Goal: Check status: Check status

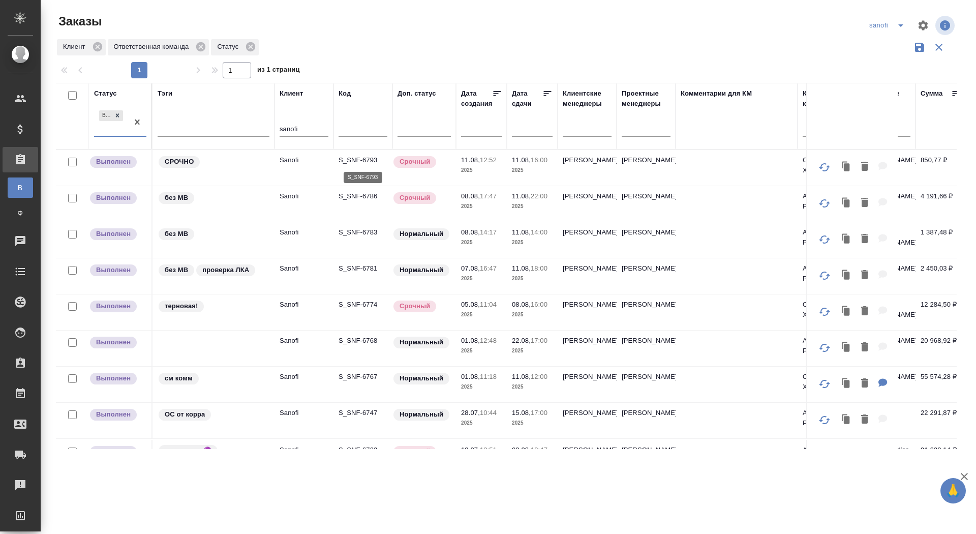
click at [361, 160] on p "S_SNF-6793" at bounding box center [363, 160] width 49 height 10
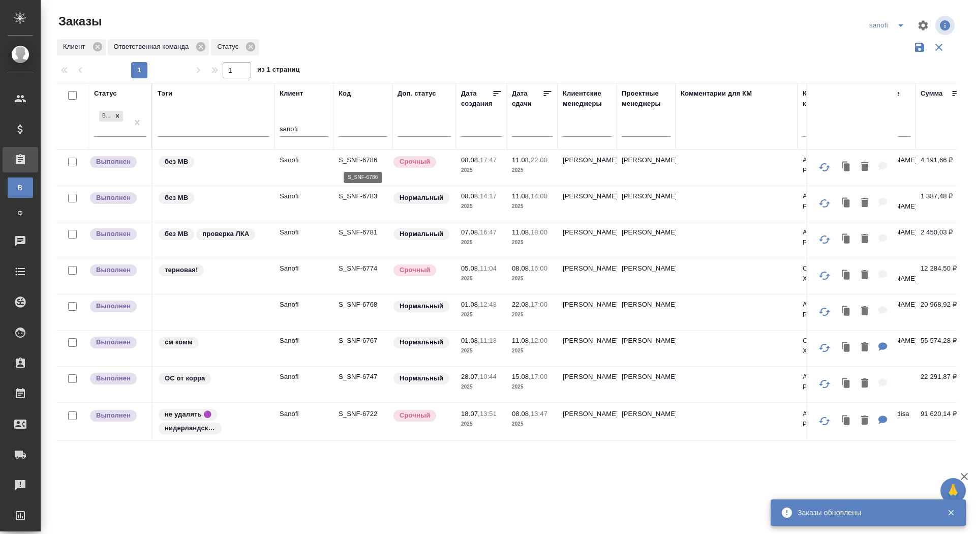
click at [360, 161] on p "S_SNF-6786" at bounding box center [363, 160] width 49 height 10
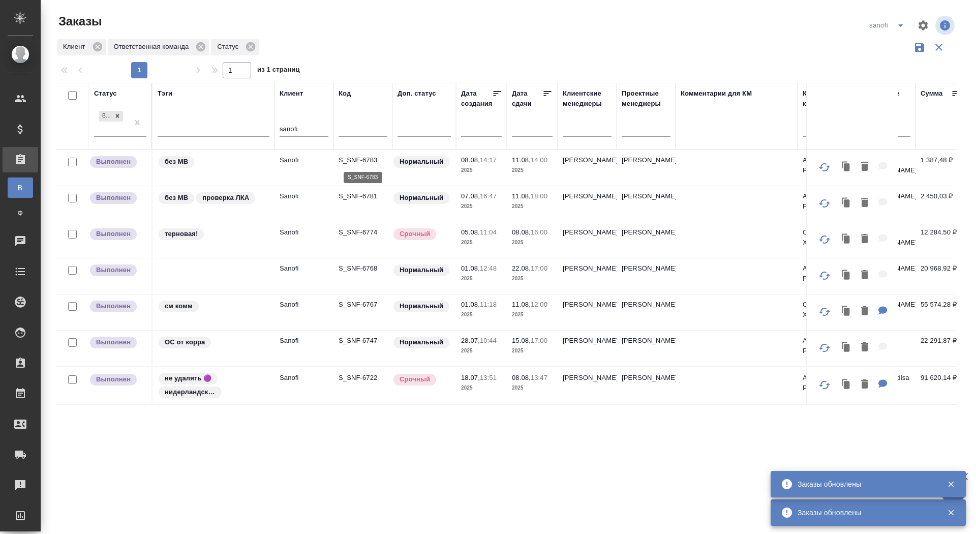
click at [349, 157] on p "S_SNF-6783" at bounding box center [363, 160] width 49 height 10
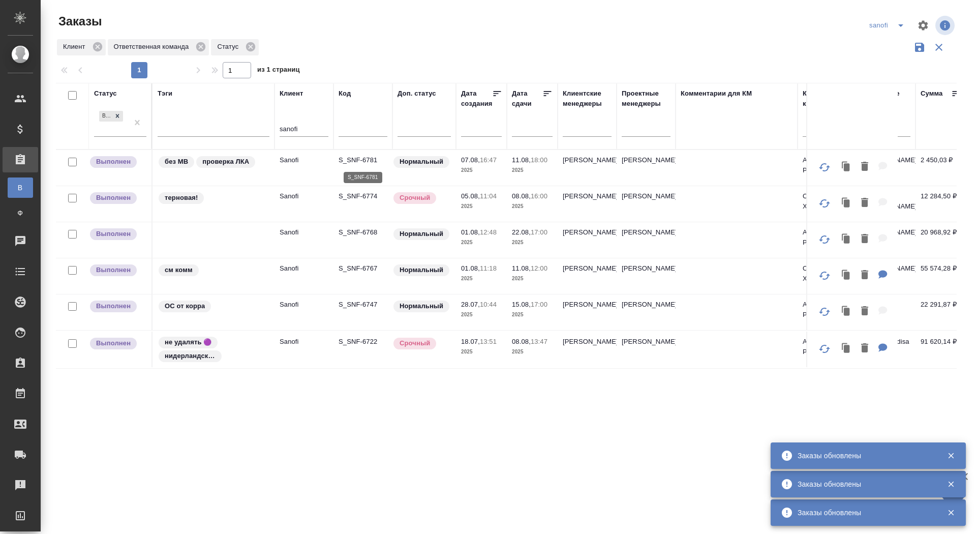
click at [359, 161] on p "S_SNF-6781" at bounding box center [363, 160] width 49 height 10
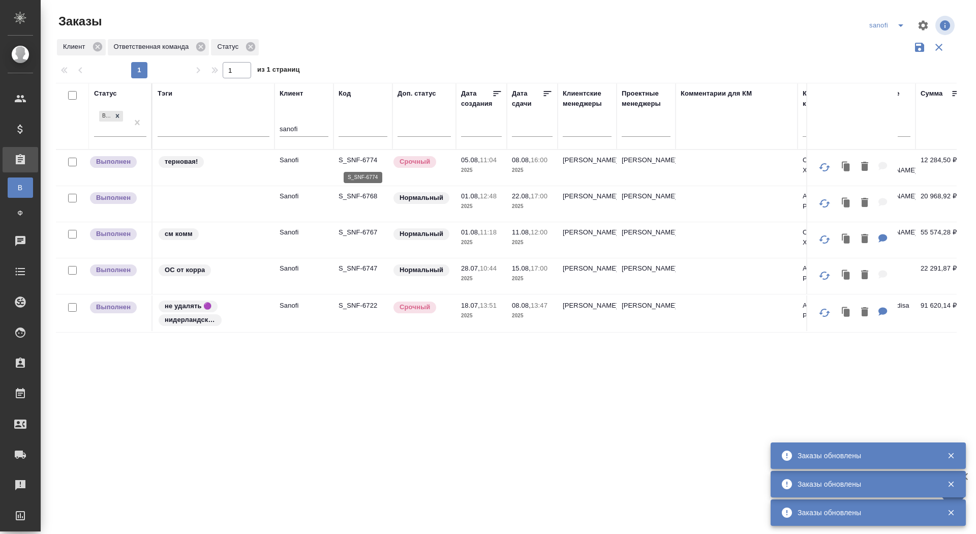
click at [360, 161] on p "S_SNF-6774" at bounding box center [363, 160] width 49 height 10
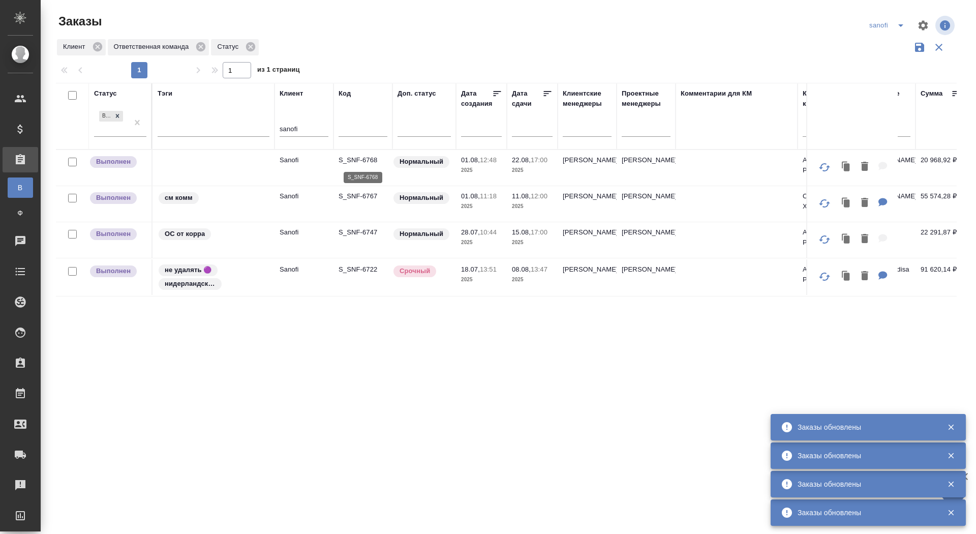
click at [353, 160] on p "S_SNF-6768" at bounding box center [363, 160] width 49 height 10
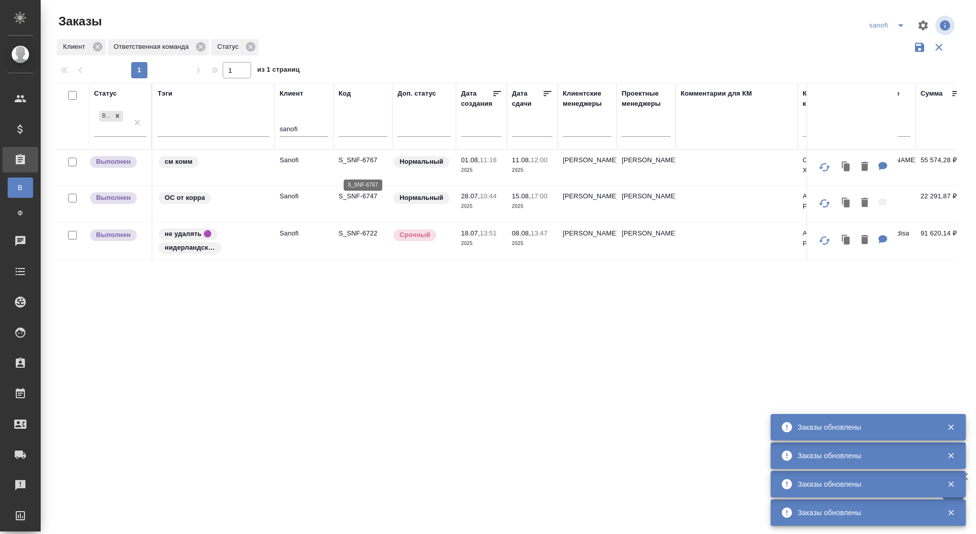
click at [356, 165] on p "S_SNF-6767" at bounding box center [363, 160] width 49 height 10
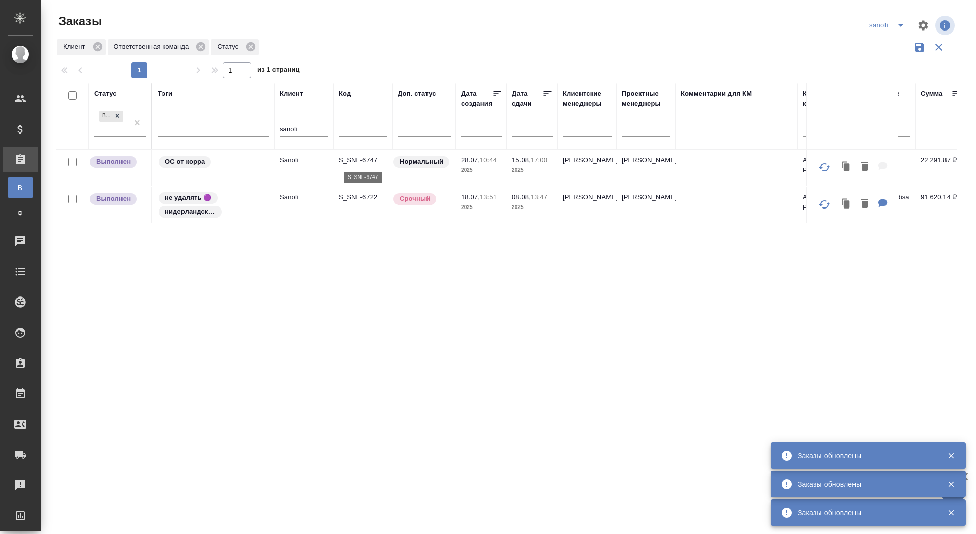
click at [357, 161] on p "S_SNF-6747" at bounding box center [363, 160] width 49 height 10
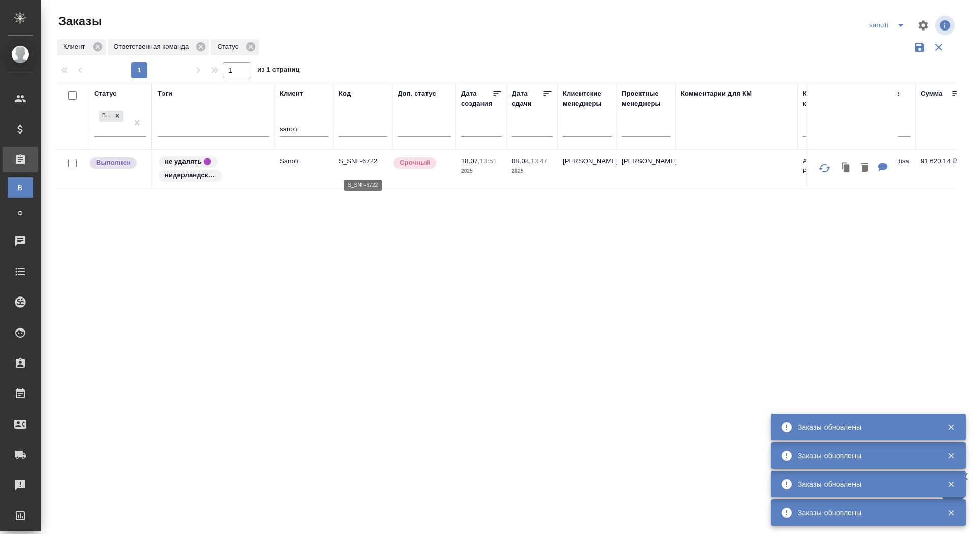
click at [355, 164] on p "S_SNF-6722" at bounding box center [363, 161] width 49 height 10
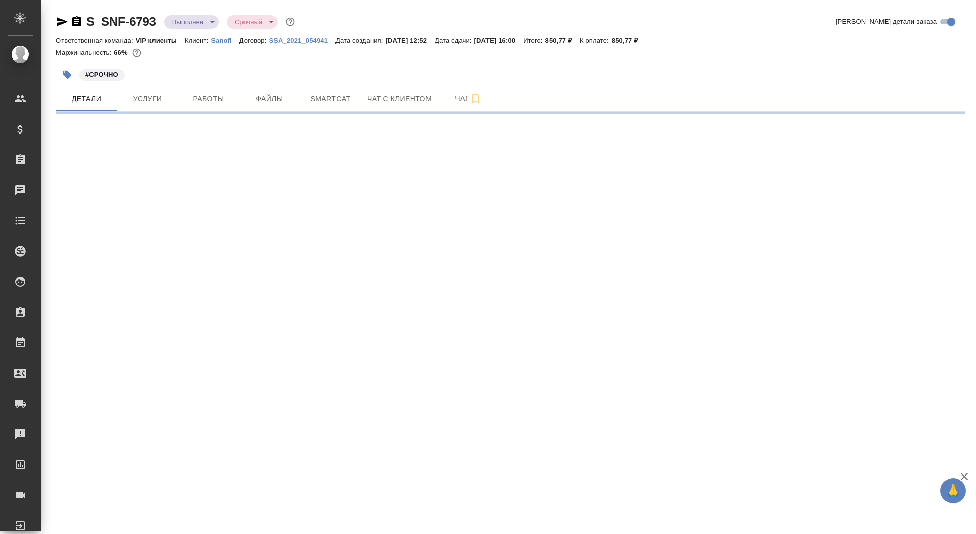
select select "RU"
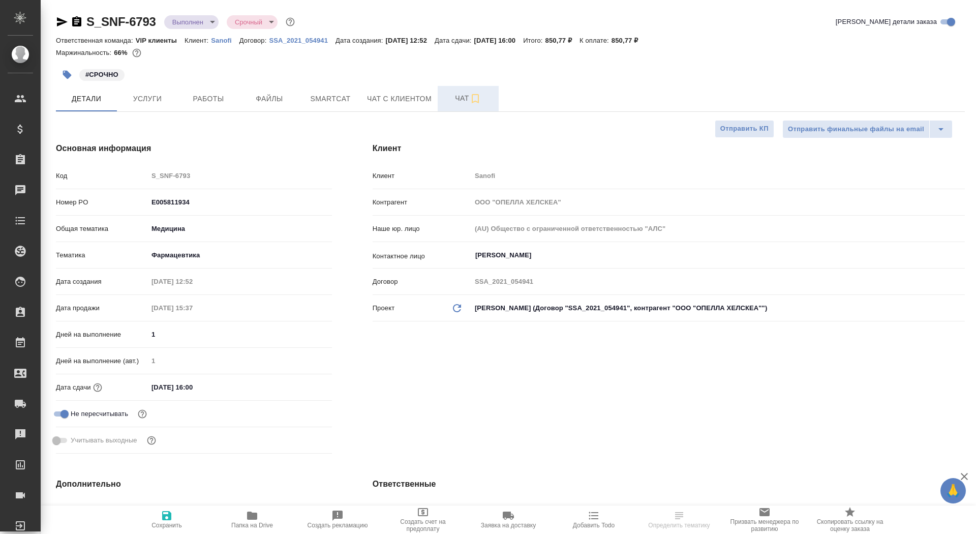
type textarea "x"
type input "[PERSON_NAME]"
type input "Комаров Роман"
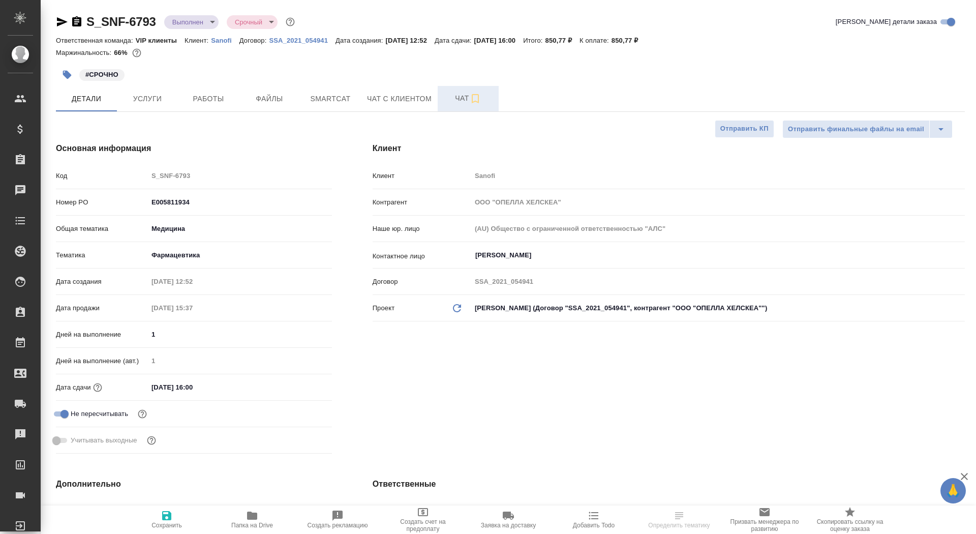
type textarea "x"
click at [449, 105] on button "Чат" at bounding box center [468, 98] width 61 height 25
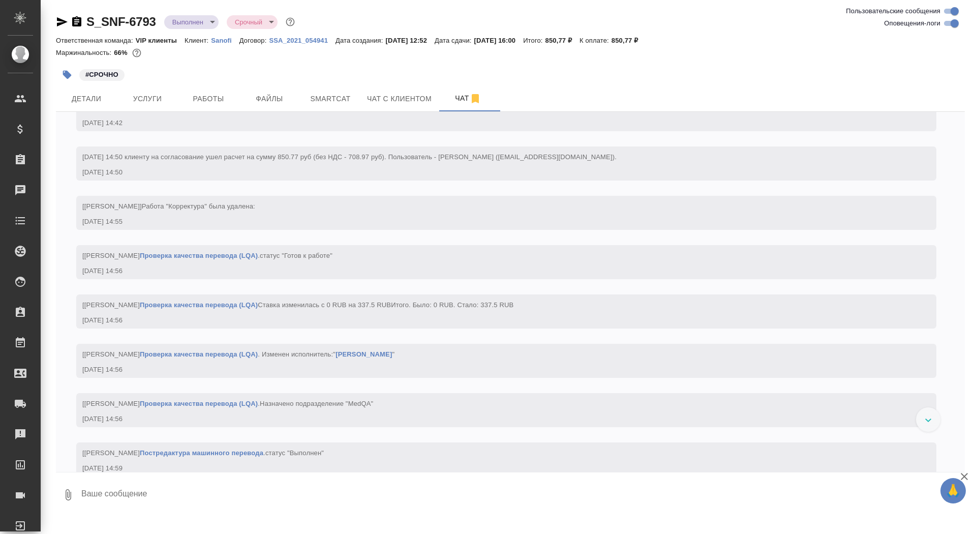
scroll to position [2331, 0]
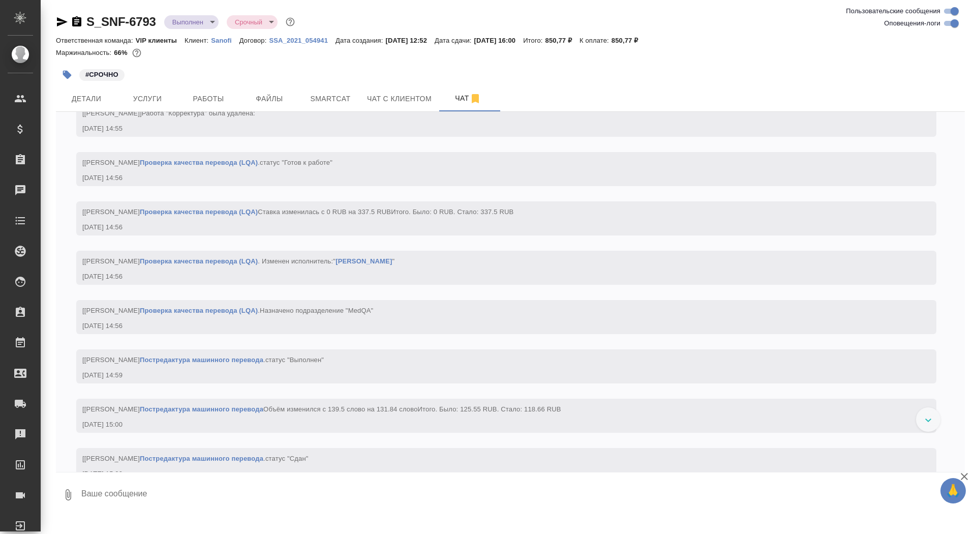
click at [76, 18] on icon "button" at bounding box center [77, 22] width 12 height 12
click at [198, 23] on body "🙏 .cls-1 fill:#fff; AWATERA Saydasheva Dilyara Клиенты Спецификации Заказы 0 Ча…" at bounding box center [488, 267] width 976 height 534
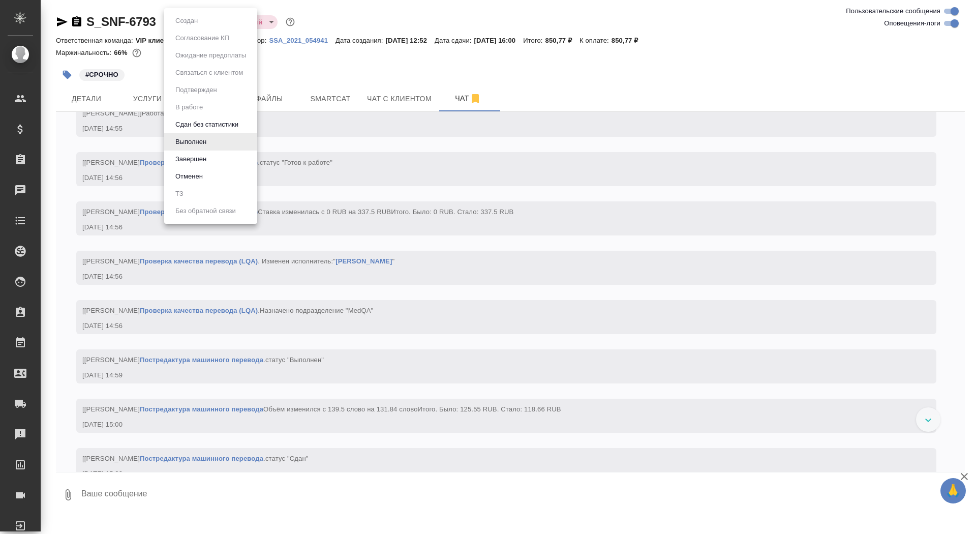
click at [222, 157] on li "Завершен" at bounding box center [210, 158] width 93 height 17
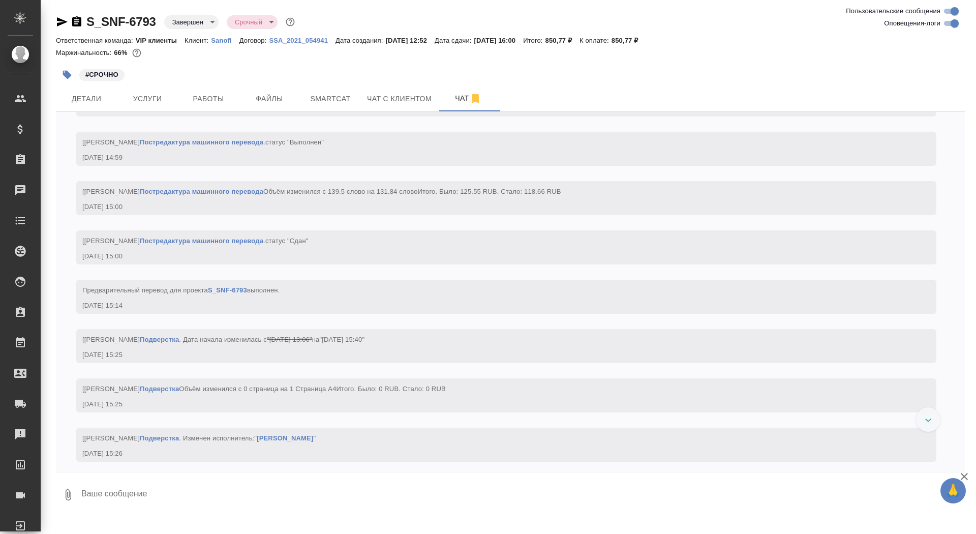
scroll to position [3501, 0]
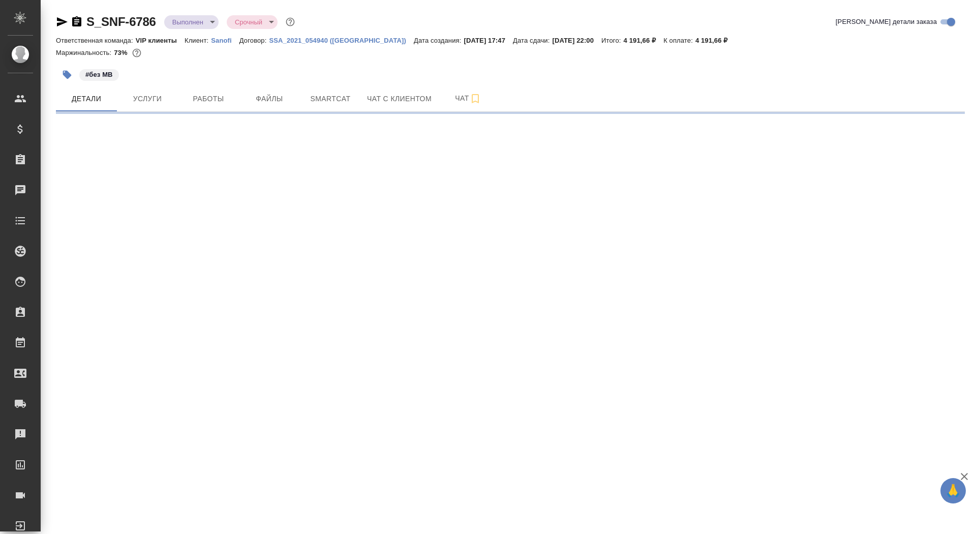
select select "RU"
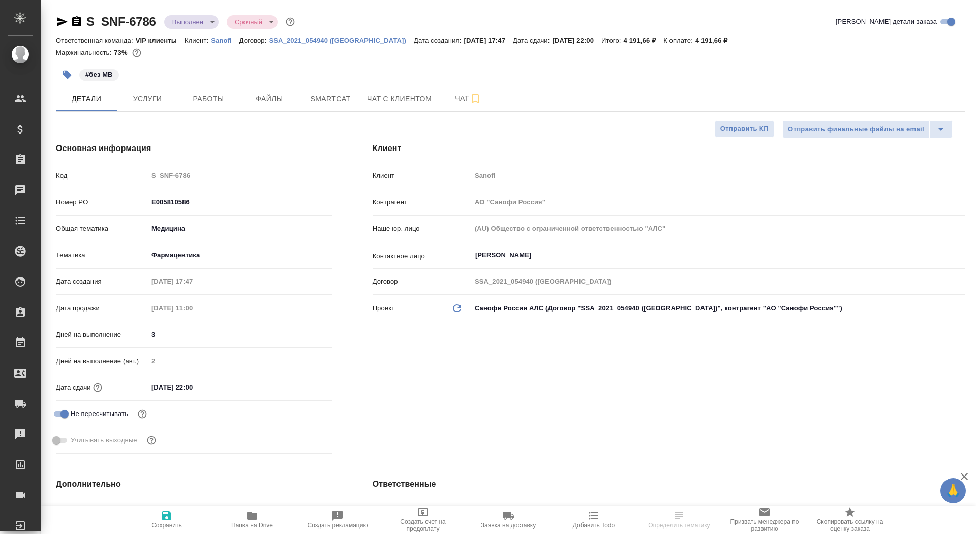
type textarea "x"
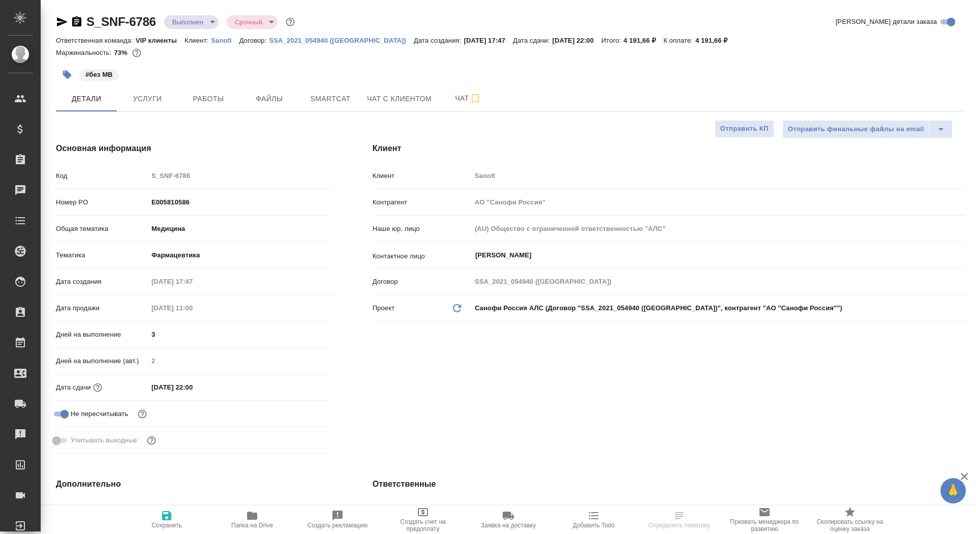
type textarea "x"
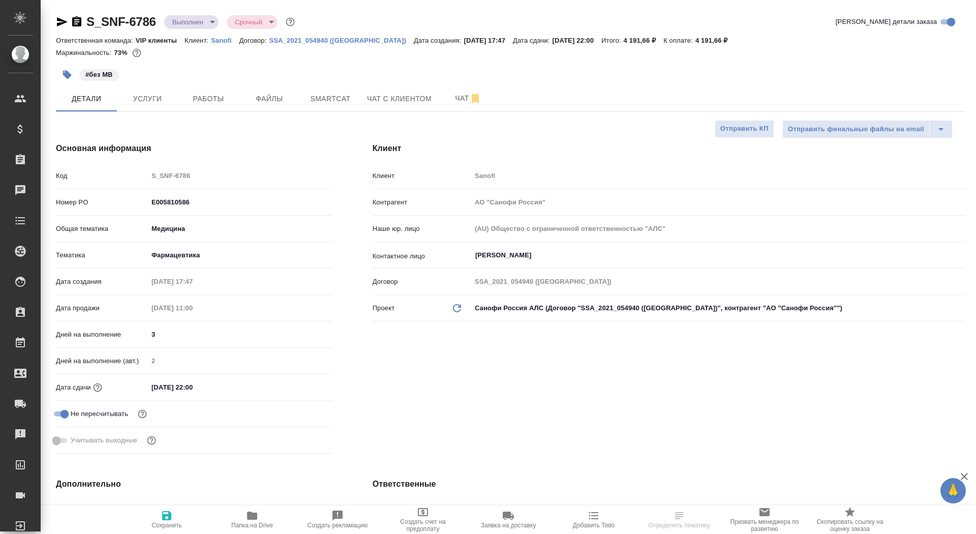
type textarea "x"
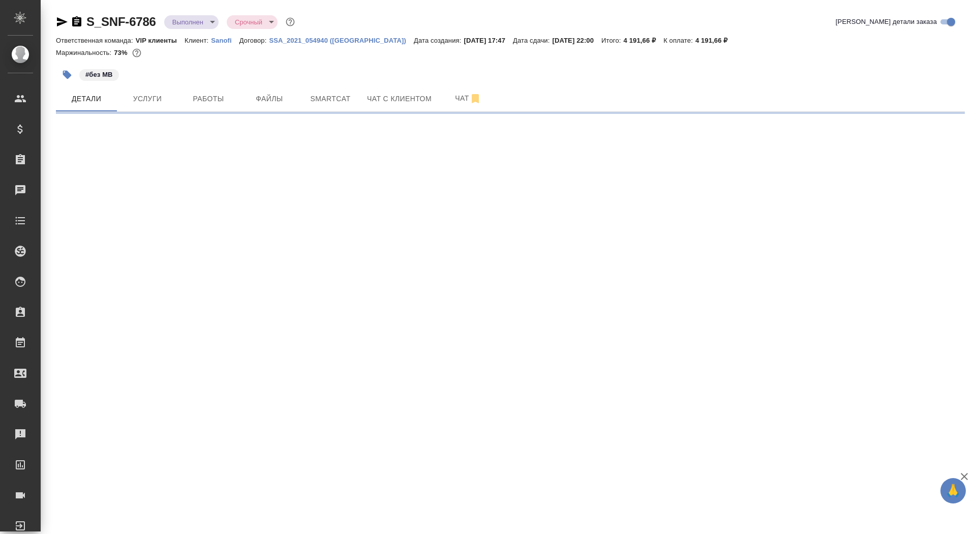
select select "RU"
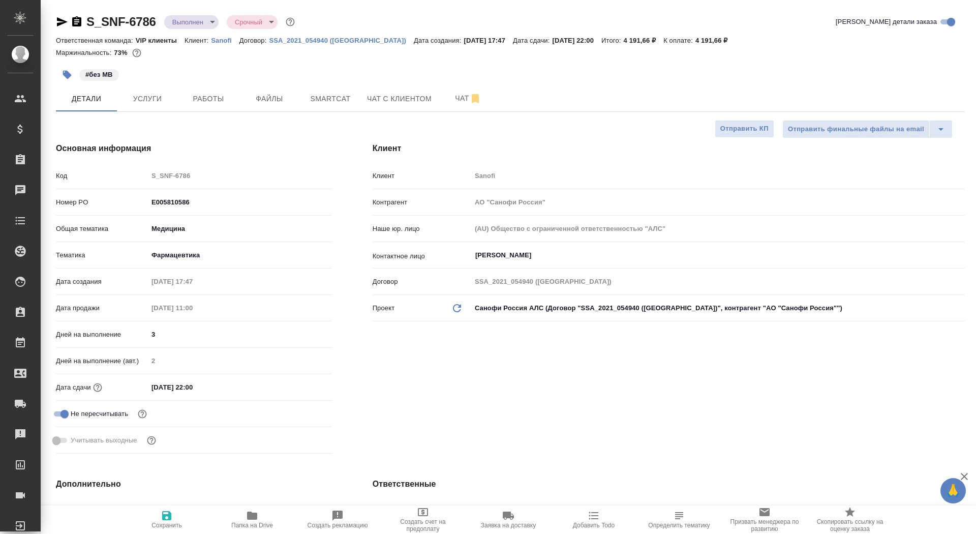
type textarea "x"
click at [461, 89] on button "Чат" at bounding box center [468, 98] width 61 height 25
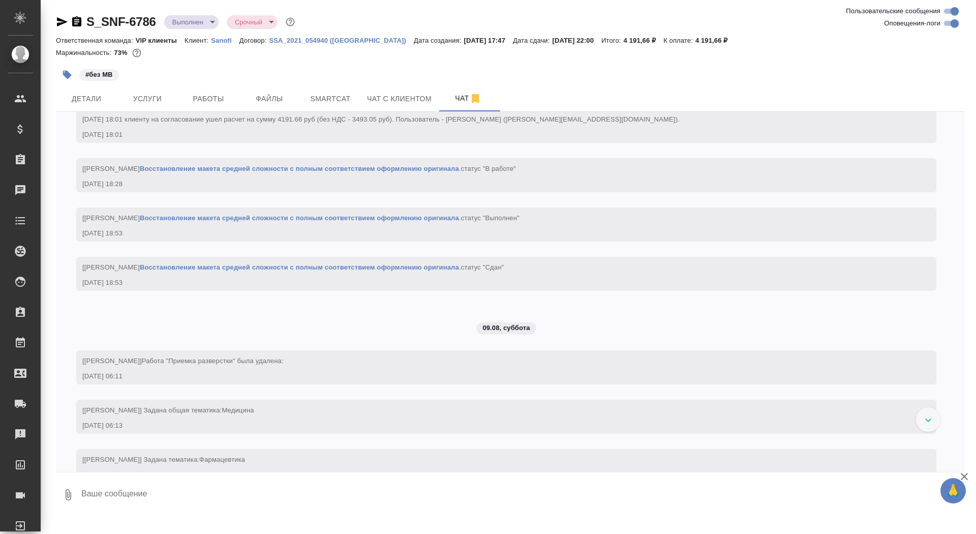
scroll to position [926, 0]
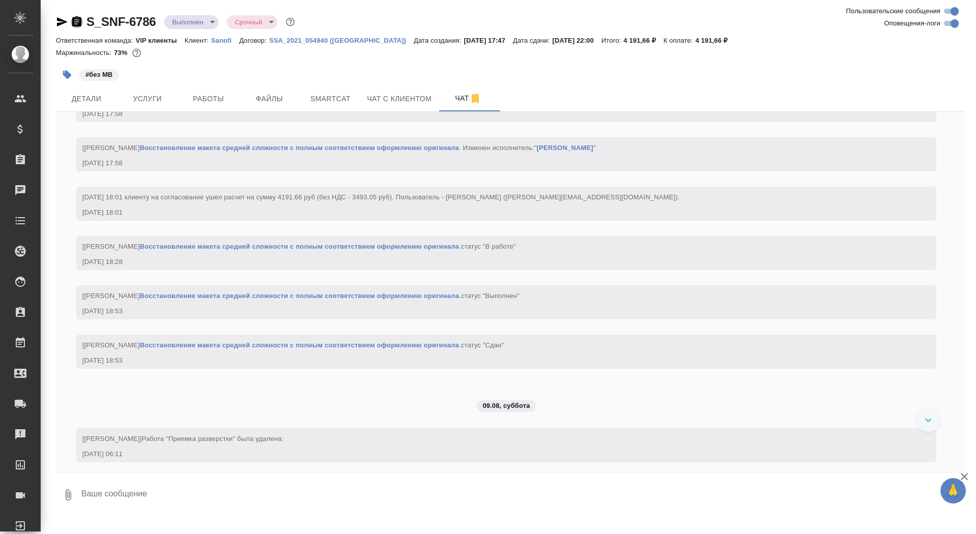
click at [74, 22] on icon "button" at bounding box center [76, 21] width 9 height 10
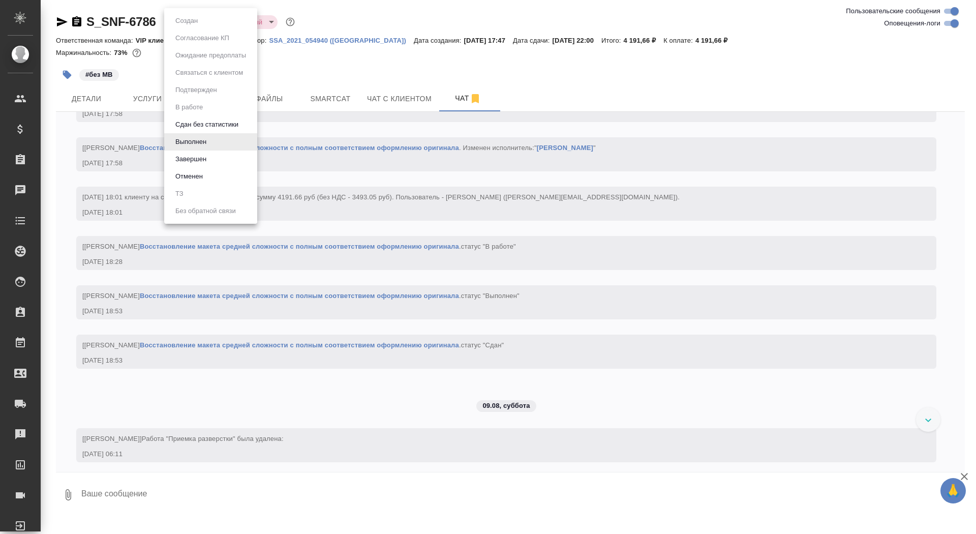
click at [184, 19] on body "🙏 .cls-1 fill:#fff; AWATERA Saydasheva Dilyara Клиенты Спецификации Заказы 0 Ча…" at bounding box center [488, 267] width 976 height 534
click at [197, 157] on button "Завершен" at bounding box center [190, 159] width 37 height 11
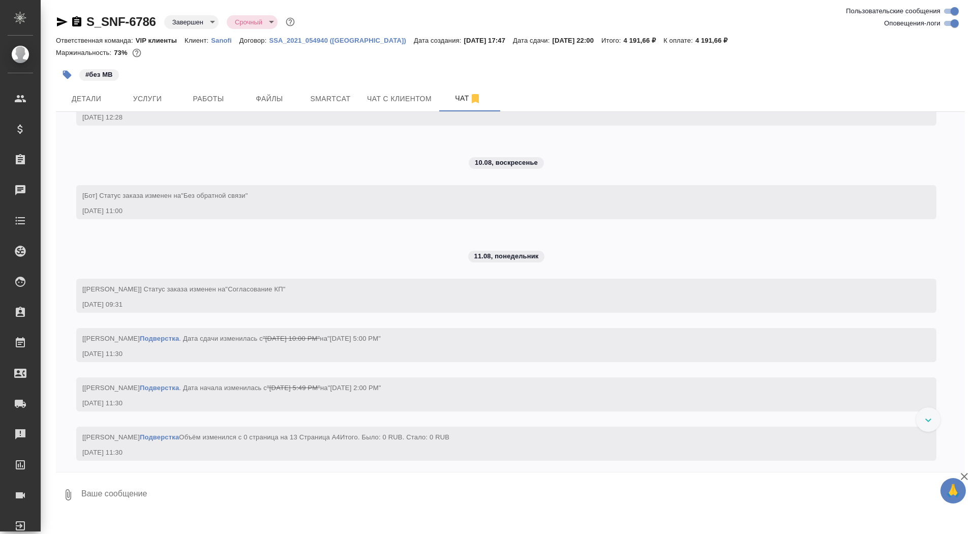
scroll to position [2836, 0]
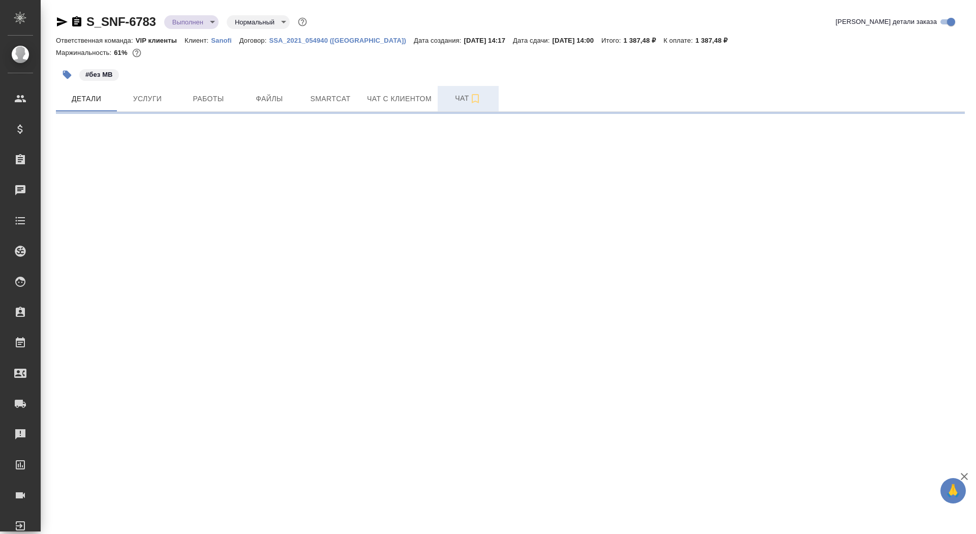
select select "RU"
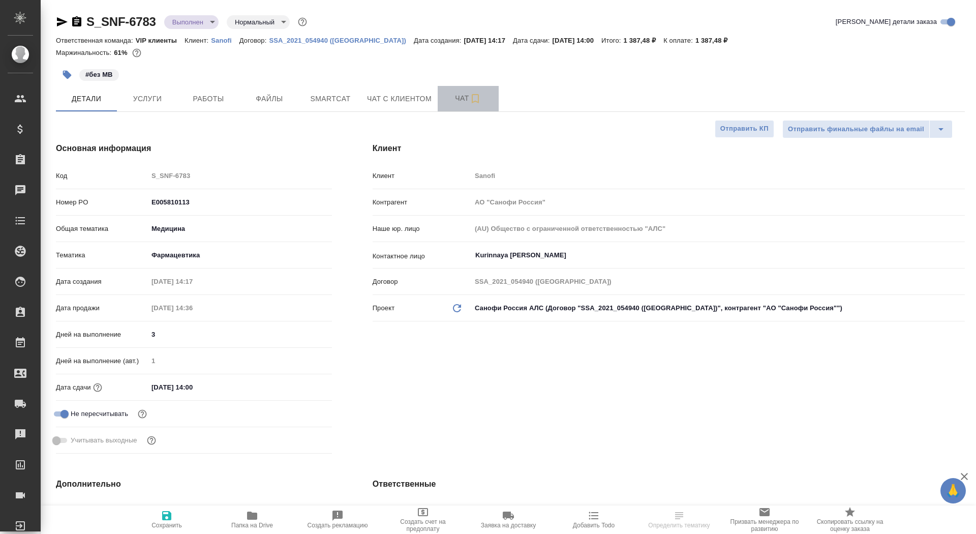
type textarea "x"
click at [463, 95] on span "Чат" at bounding box center [468, 98] width 49 height 13
type textarea "x"
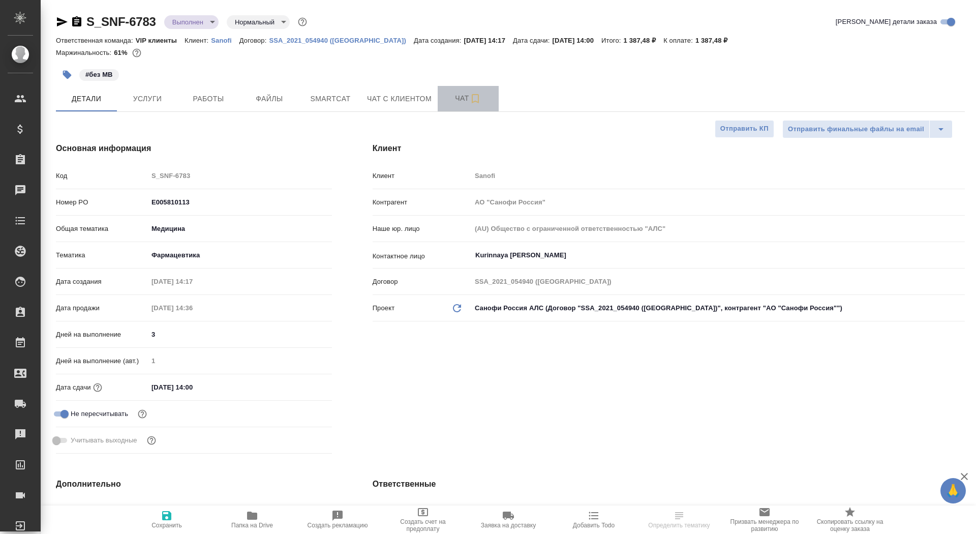
type textarea "x"
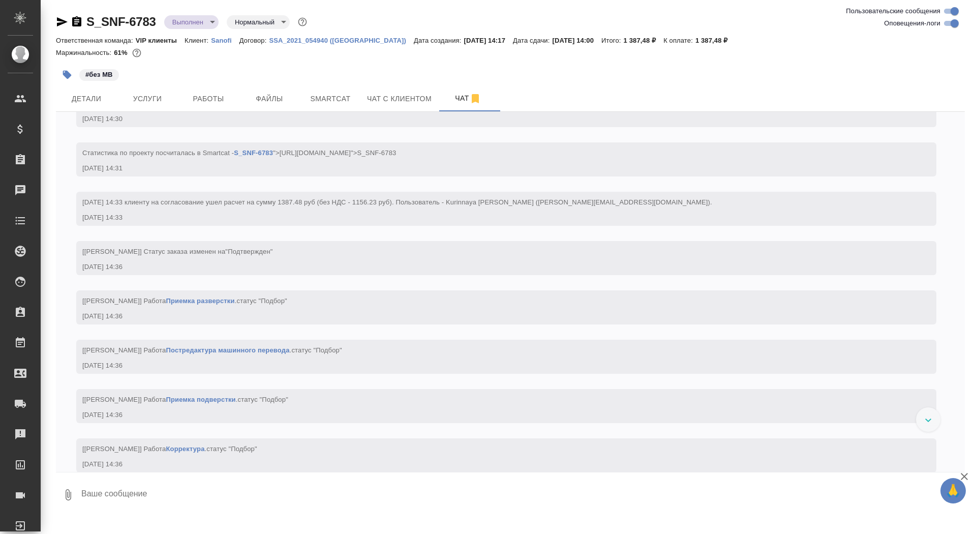
scroll to position [504, 0]
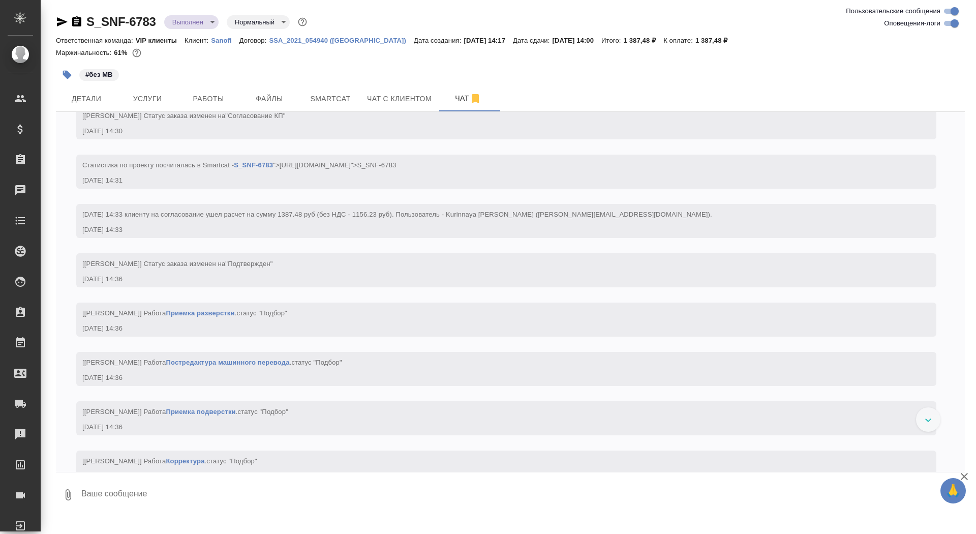
click at [76, 24] on icon "button" at bounding box center [77, 22] width 12 height 12
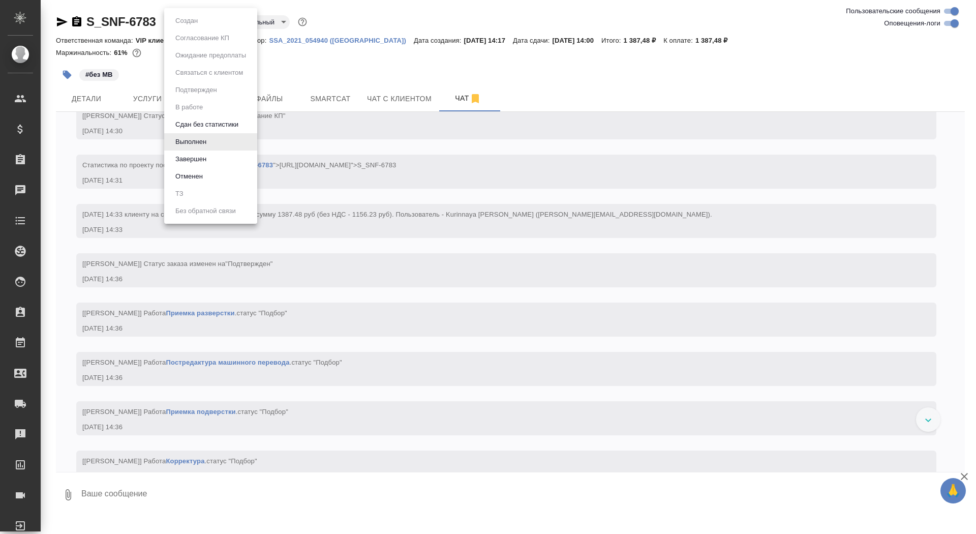
click at [204, 25] on body "🙏 .cls-1 fill:#fff; AWATERA Saydasheva Dilyara Клиенты Спецификации Заказы 0 Ча…" at bounding box center [488, 267] width 976 height 534
click at [206, 162] on button "Завершен" at bounding box center [190, 159] width 37 height 11
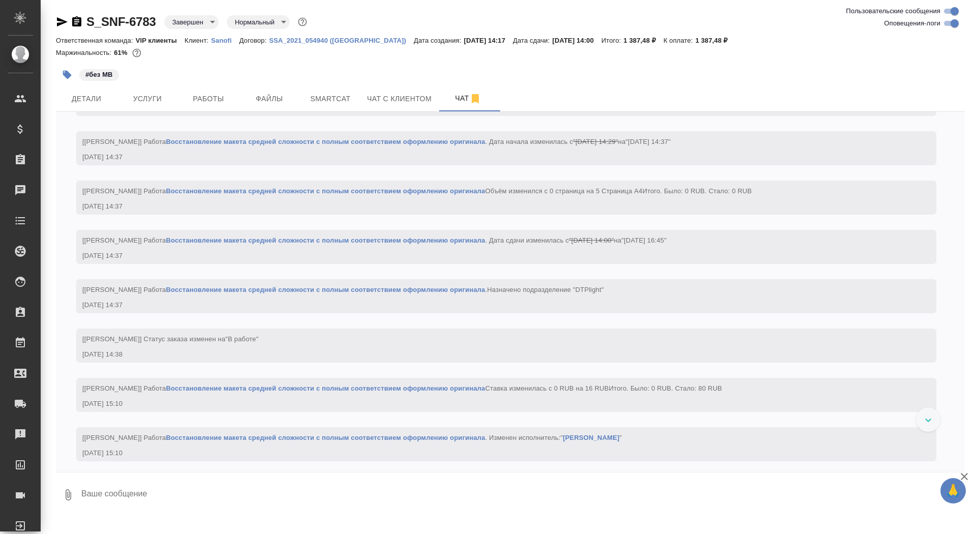
scroll to position [1998, 0]
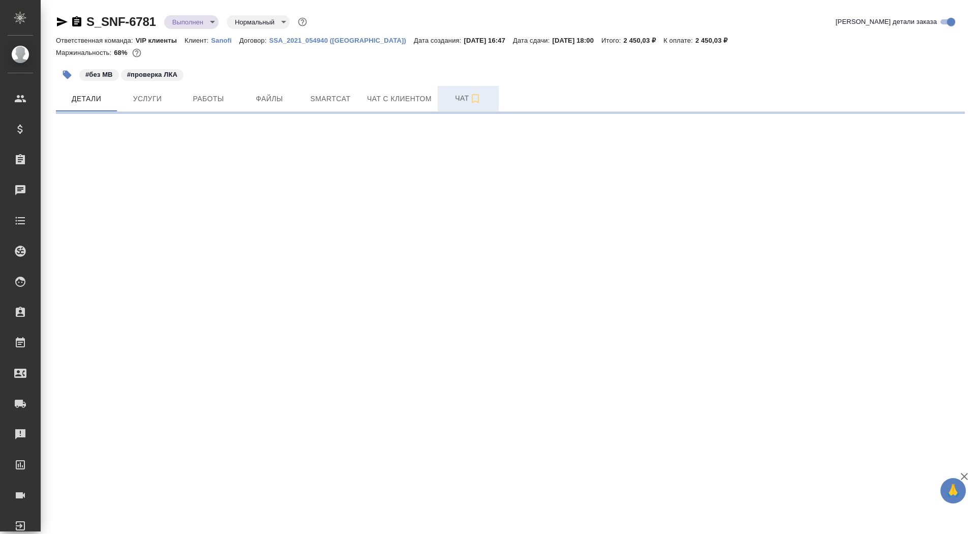
select select "RU"
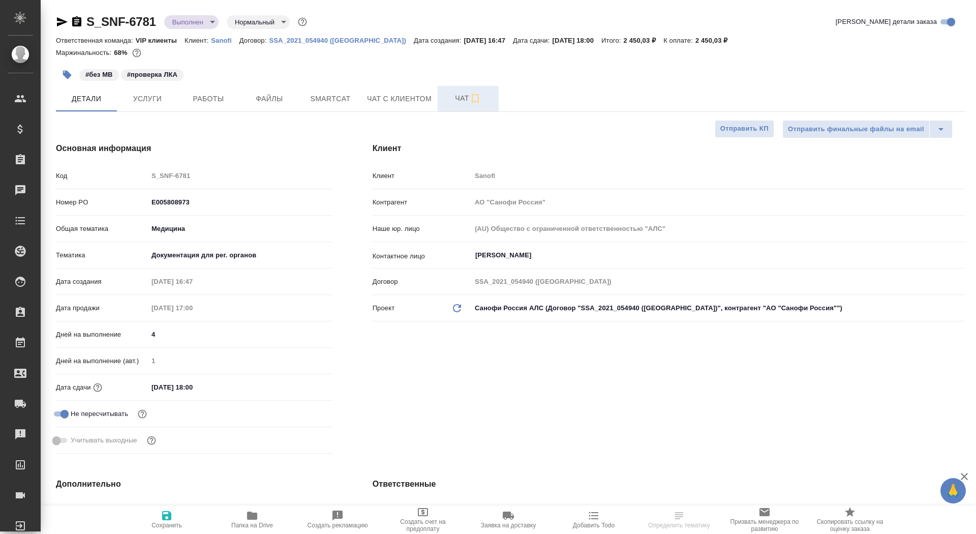
type textarea "x"
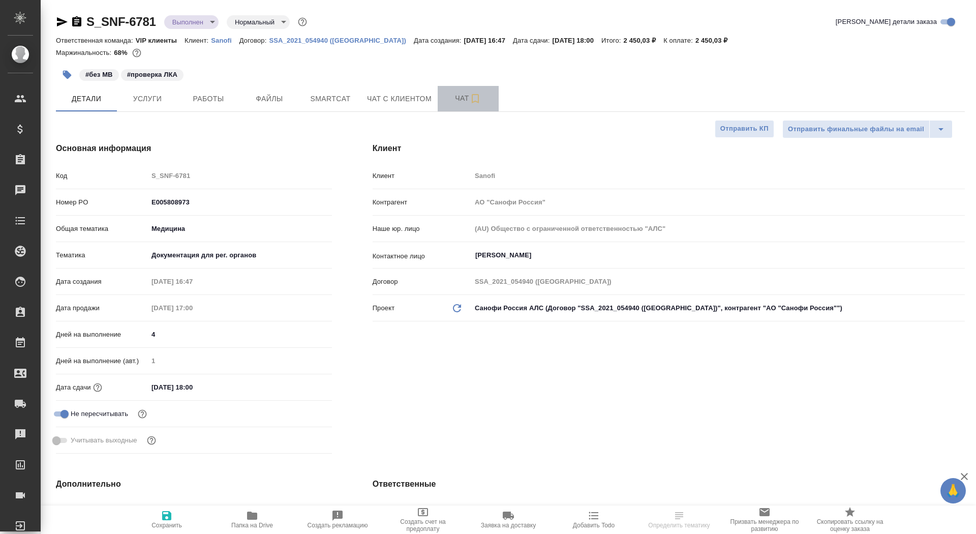
type textarea "x"
click at [453, 96] on span "Чат" at bounding box center [468, 98] width 49 height 13
type textarea "x"
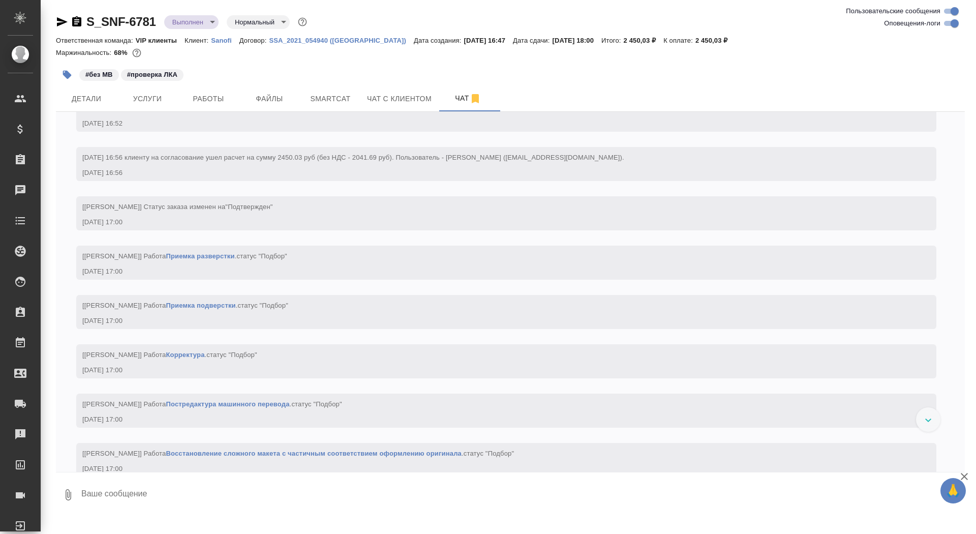
scroll to position [604, 0]
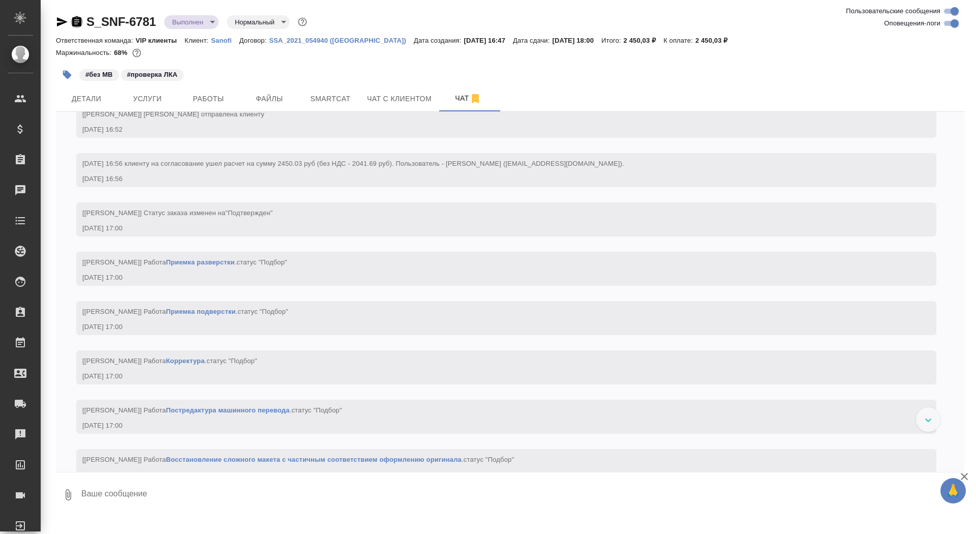
click at [79, 19] on icon "button" at bounding box center [76, 21] width 9 height 10
click at [209, 21] on body "🙏 .cls-1 fill:#fff; AWATERA Saydasheva Dilyara Клиенты Спецификации Заказы 0 Ча…" at bounding box center [488, 267] width 976 height 534
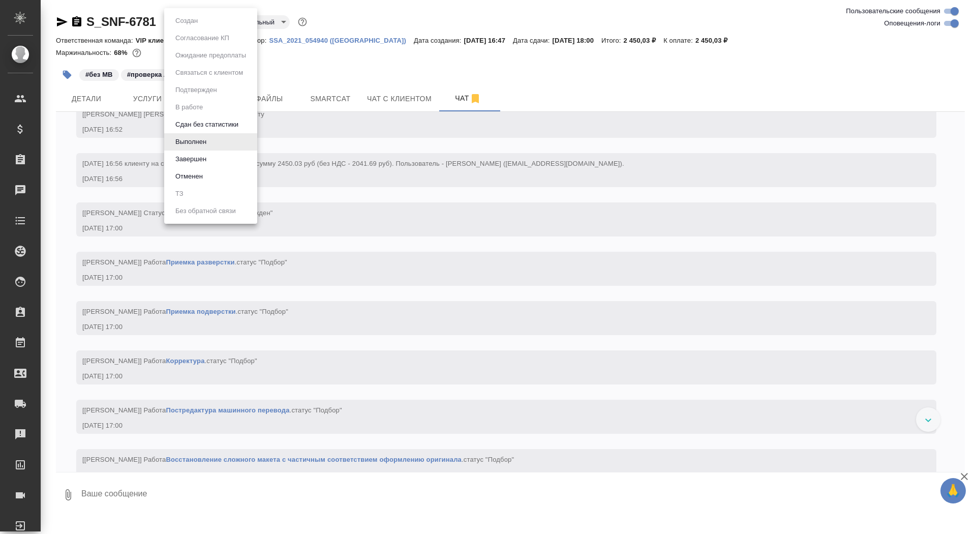
click at [238, 163] on li "Завершен" at bounding box center [210, 158] width 93 height 17
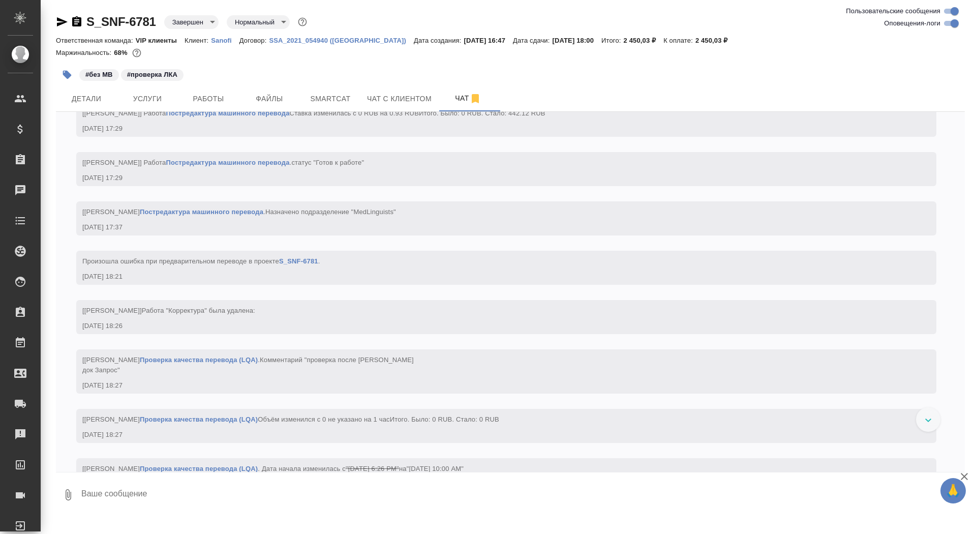
scroll to position [3047, 0]
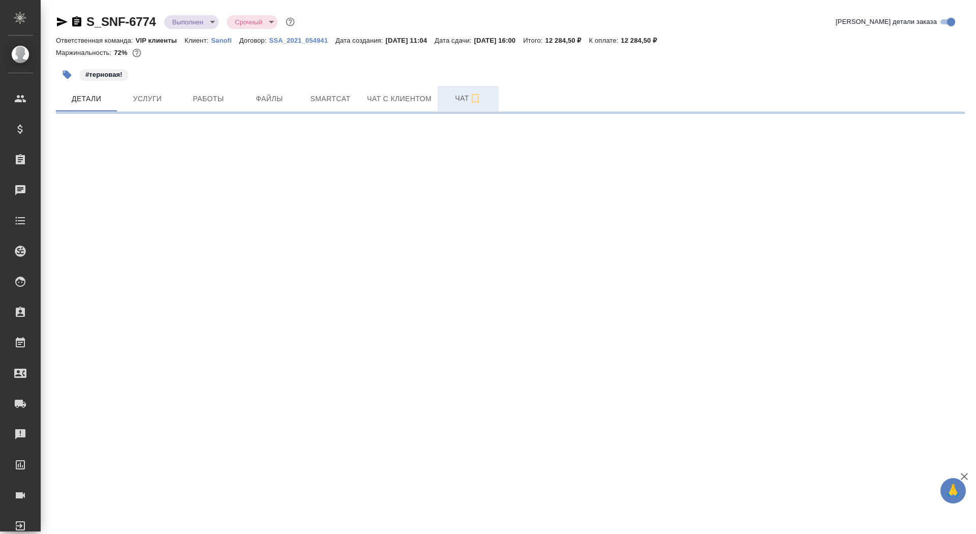
click at [454, 105] on button "Чат" at bounding box center [468, 98] width 61 height 25
select select "RU"
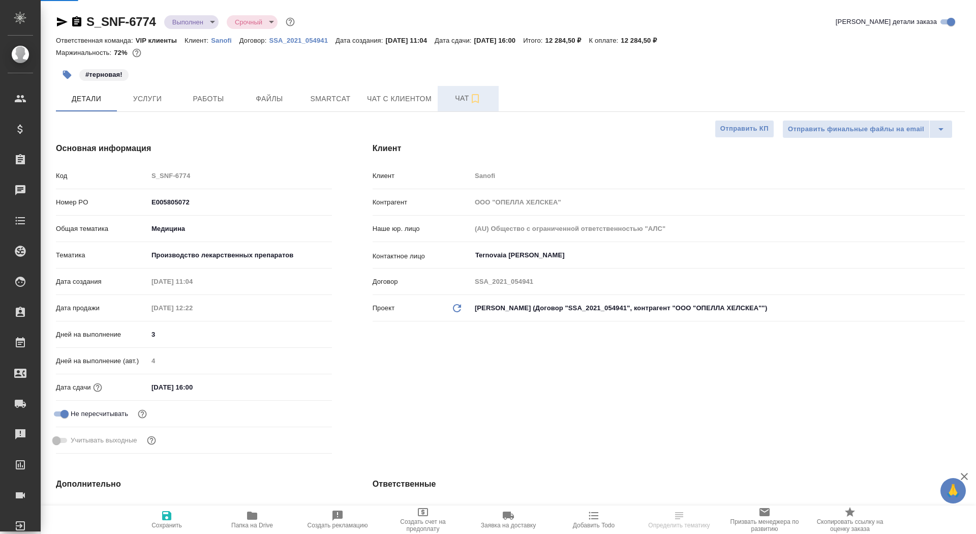
type textarea "x"
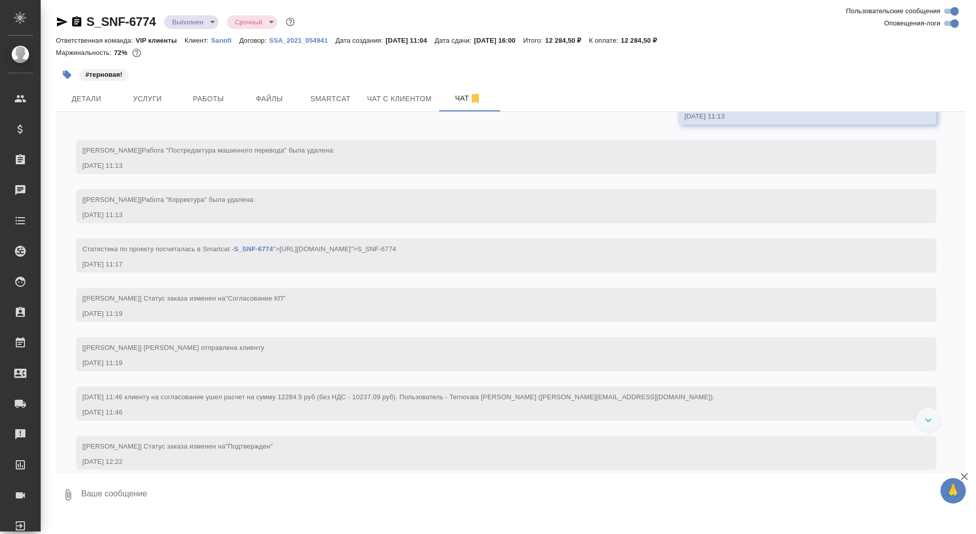
scroll to position [904, 0]
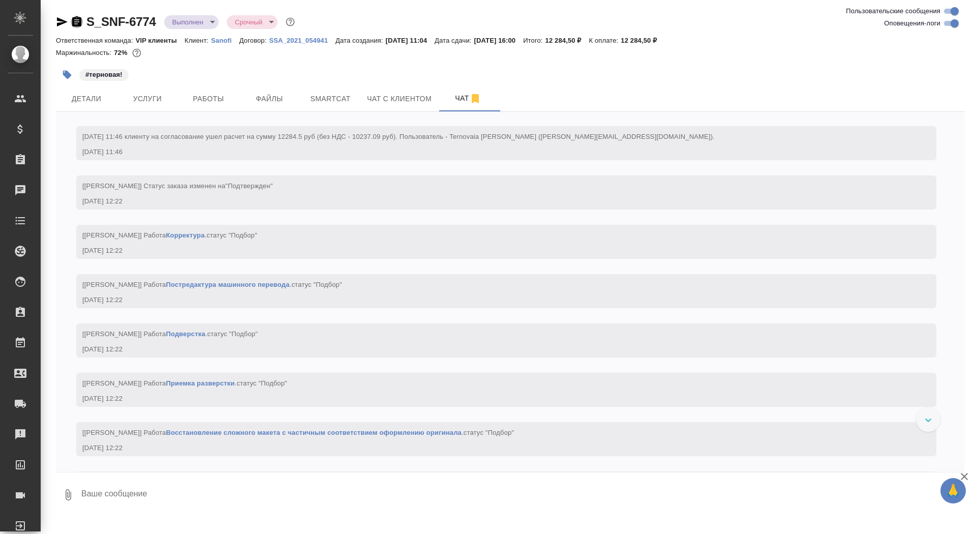
click at [76, 23] on icon "button" at bounding box center [76, 21] width 9 height 10
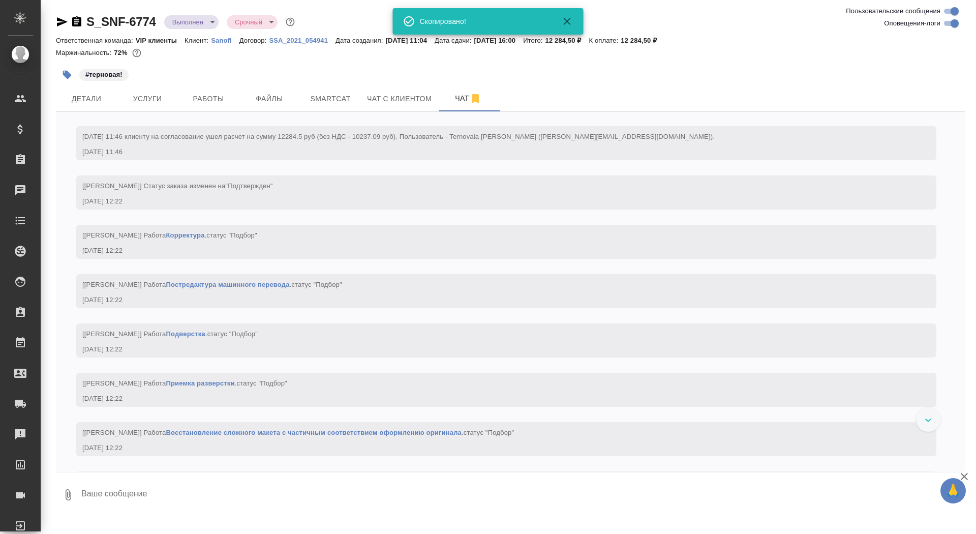
click at [192, 26] on body "🙏 .cls-1 fill:#fff; AWATERA Saydasheva Dilyara Клиенты Спецификации Заказы 0 Ча…" at bounding box center [488, 267] width 976 height 534
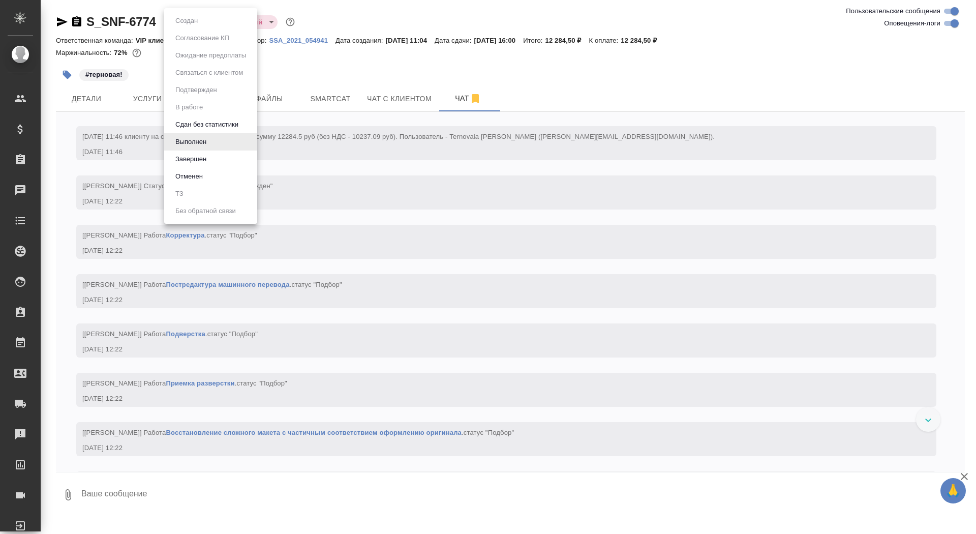
click at [223, 162] on li "Завершен" at bounding box center [210, 158] width 93 height 17
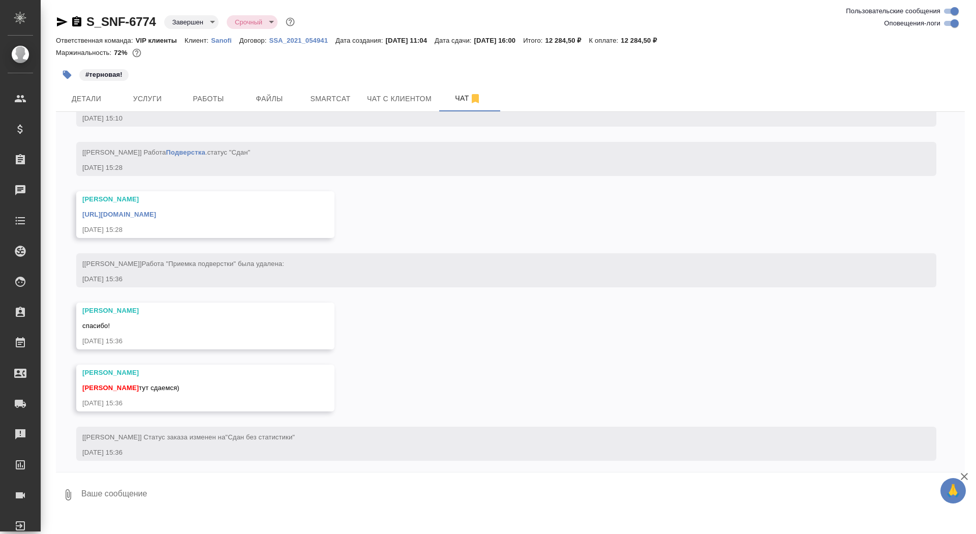
scroll to position [4585, 0]
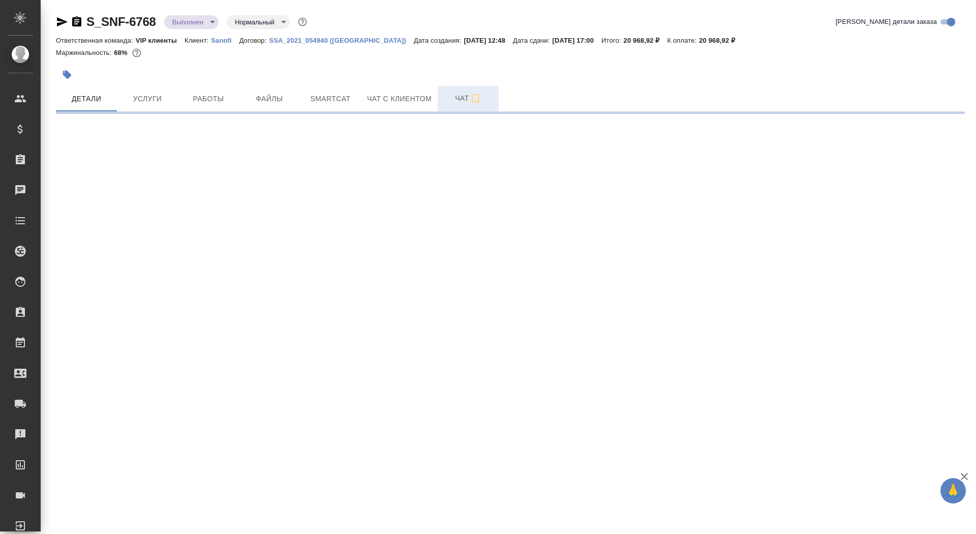
select select "RU"
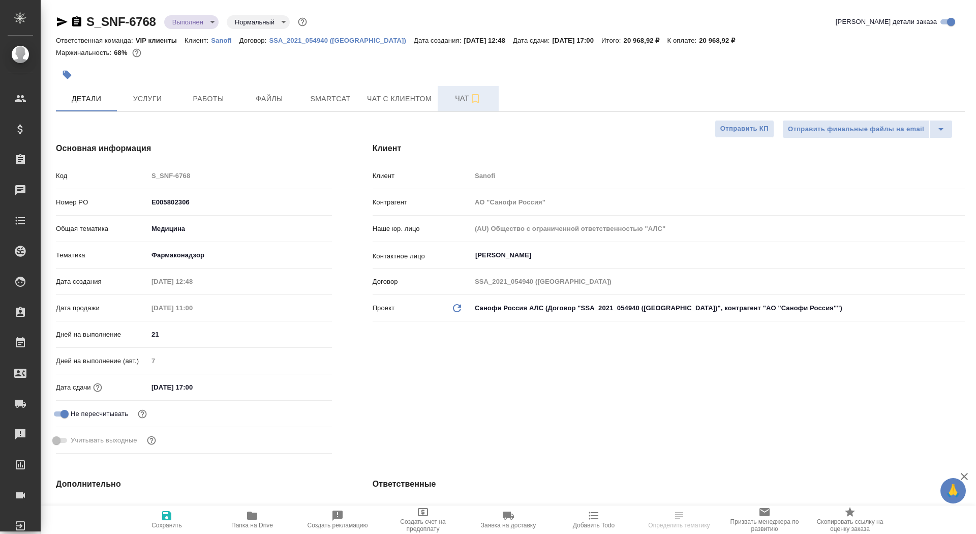
type textarea "x"
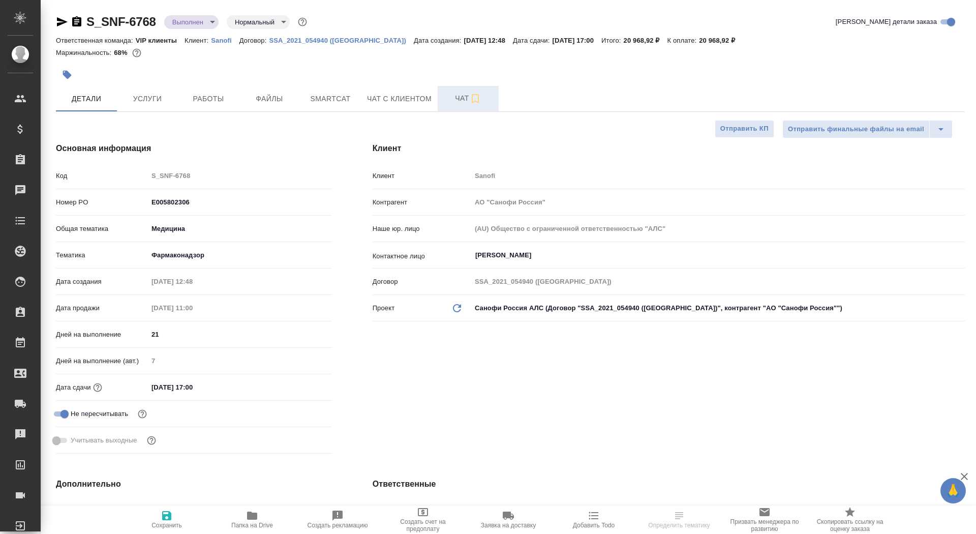
type textarea "x"
click at [453, 100] on span "Чат" at bounding box center [468, 98] width 49 height 13
type textarea "x"
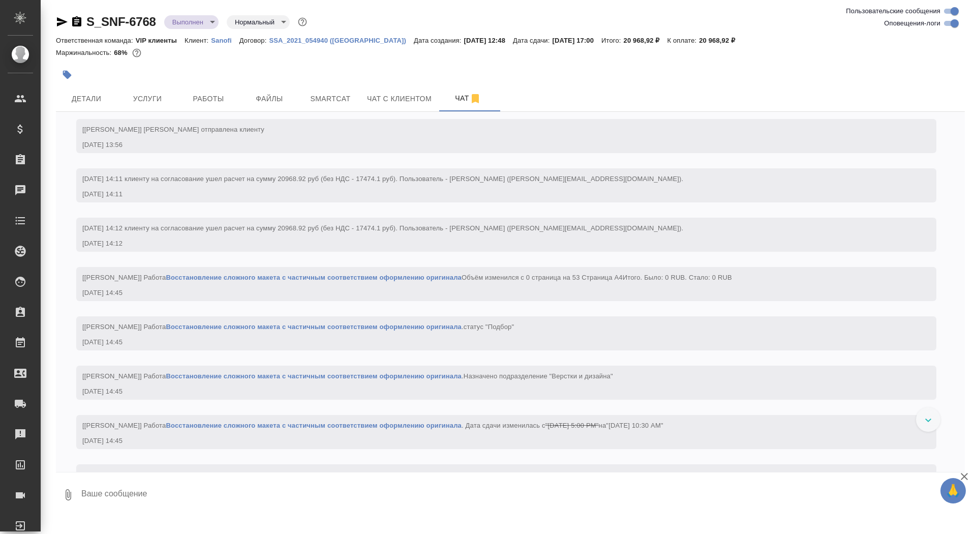
scroll to position [857, 0]
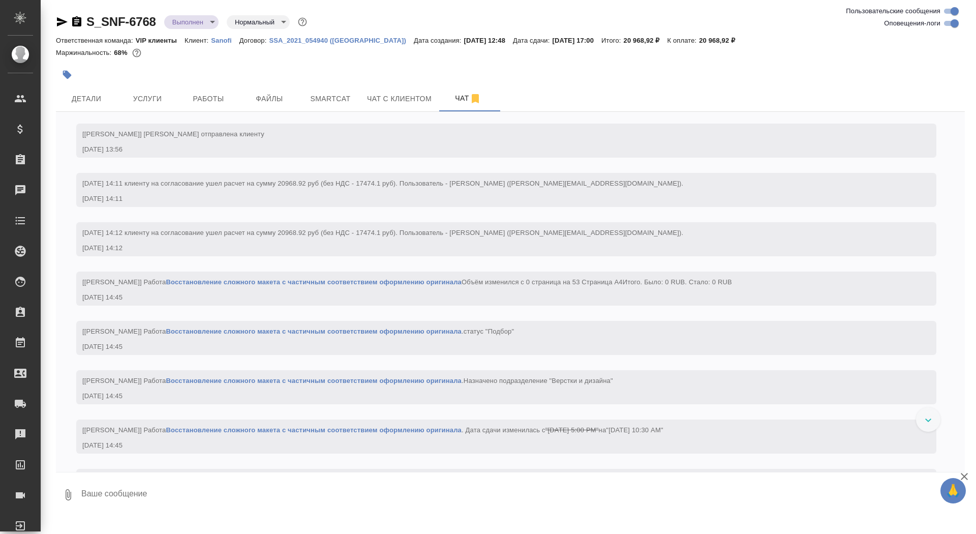
click at [78, 22] on icon "button" at bounding box center [76, 21] width 9 height 10
click at [182, 26] on body "🙏 .cls-1 fill:#fff; AWATERA Saydasheva Dilyara Клиенты Спецификации Заказы 0 Ча…" at bounding box center [488, 267] width 976 height 534
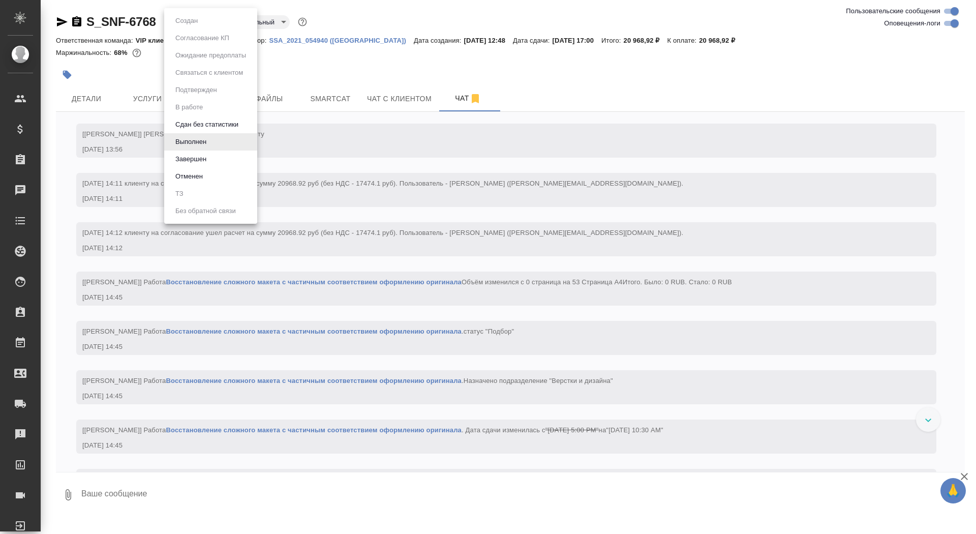
click at [208, 166] on li "Завершен" at bounding box center [210, 158] width 93 height 17
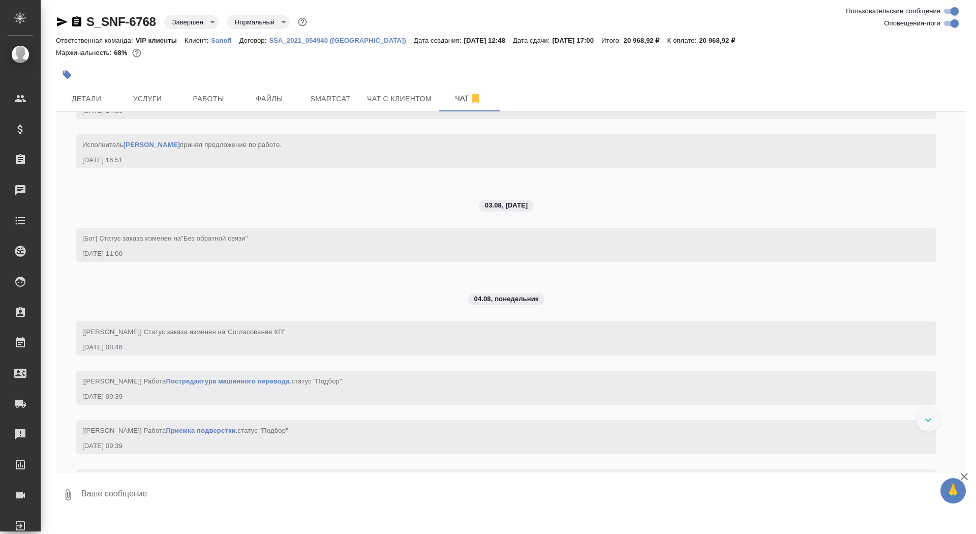
scroll to position [3005, 0]
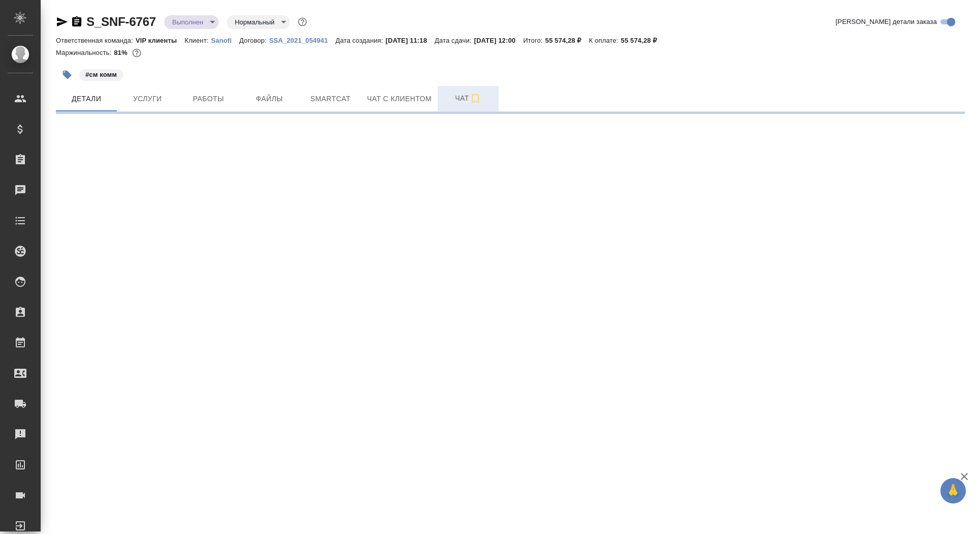
click at [460, 99] on span "Чат" at bounding box center [468, 98] width 49 height 13
select select "RU"
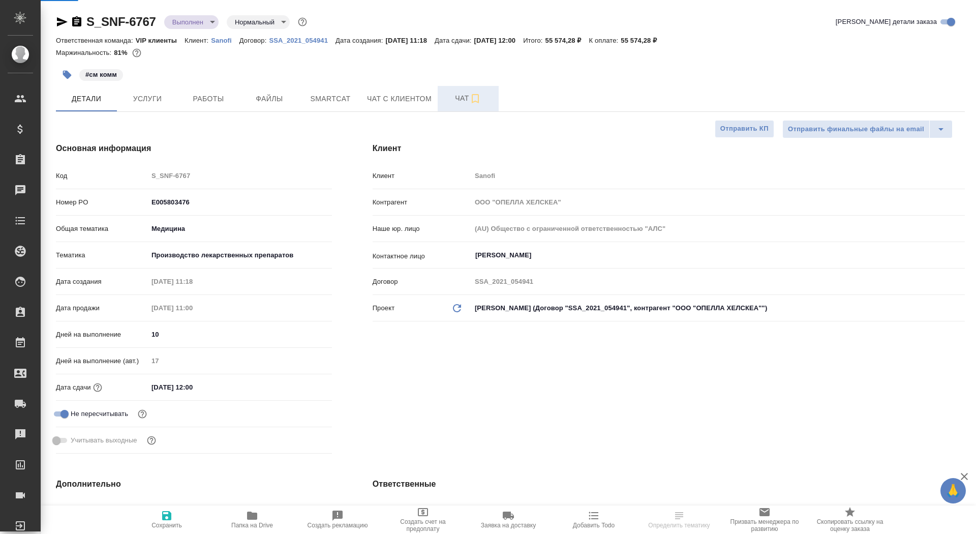
type textarea "x"
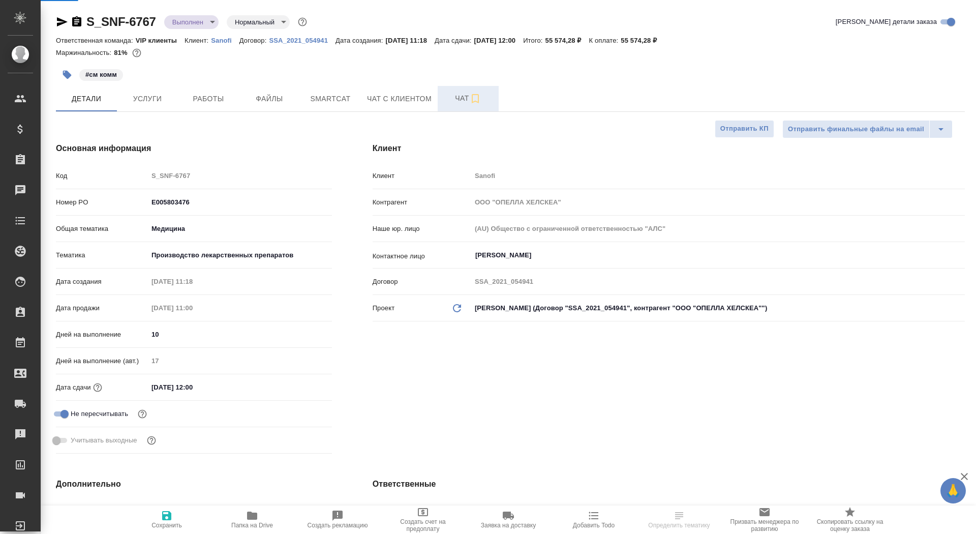
type textarea "x"
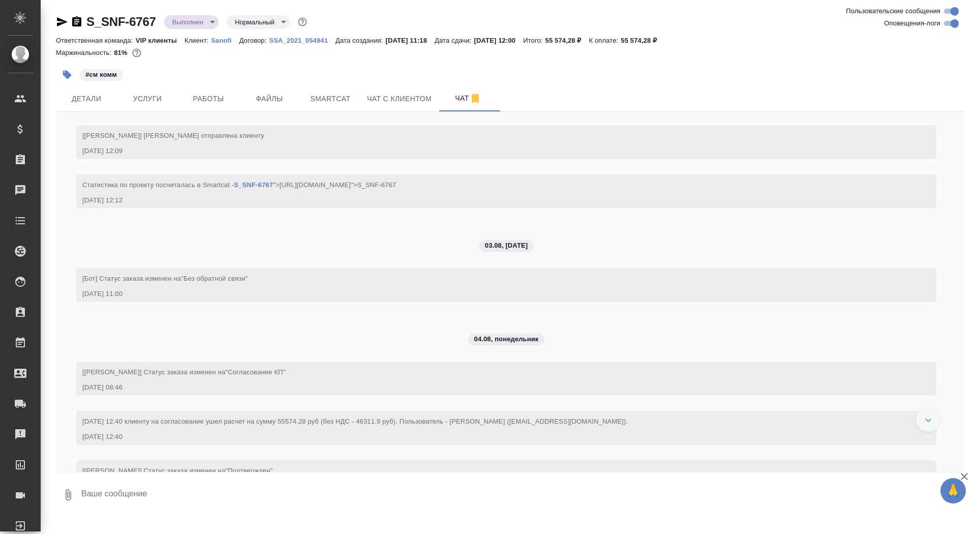
scroll to position [1982, 0]
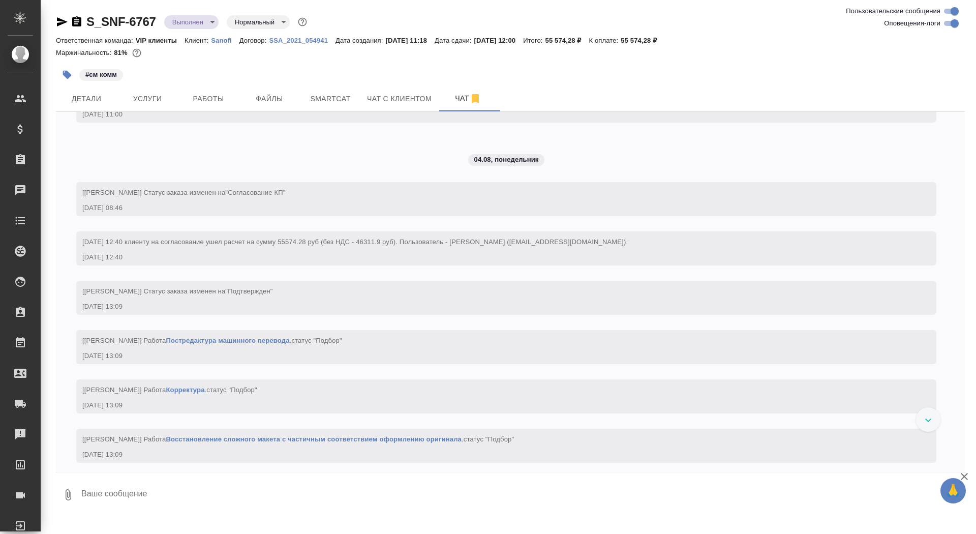
click at [77, 22] on icon "button" at bounding box center [77, 22] width 12 height 12
click at [201, 18] on body "🙏 .cls-1 fill:#fff; AWATERA Saydasheva Dilyara Клиенты Спецификации Заказы 0 Ча…" at bounding box center [488, 267] width 976 height 534
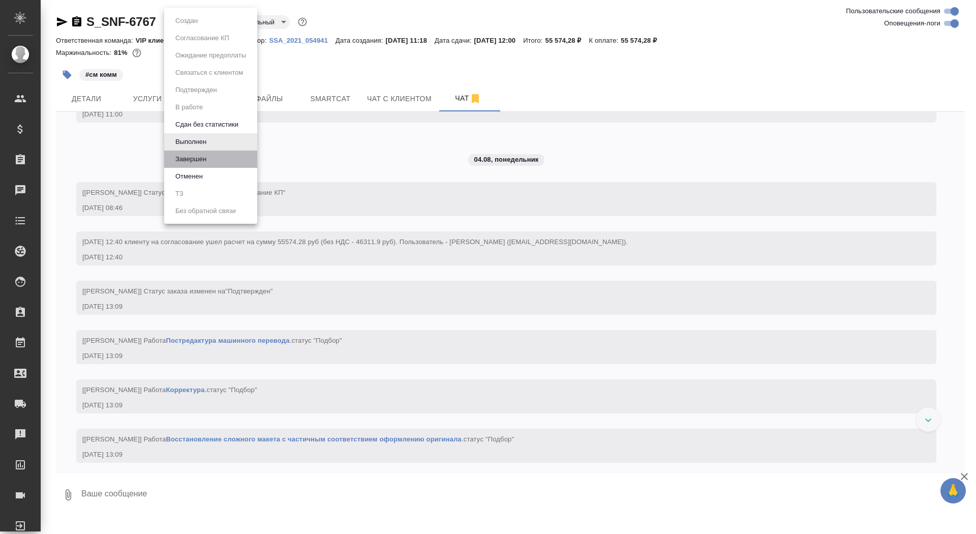
click at [226, 158] on li "Завершен" at bounding box center [210, 158] width 93 height 17
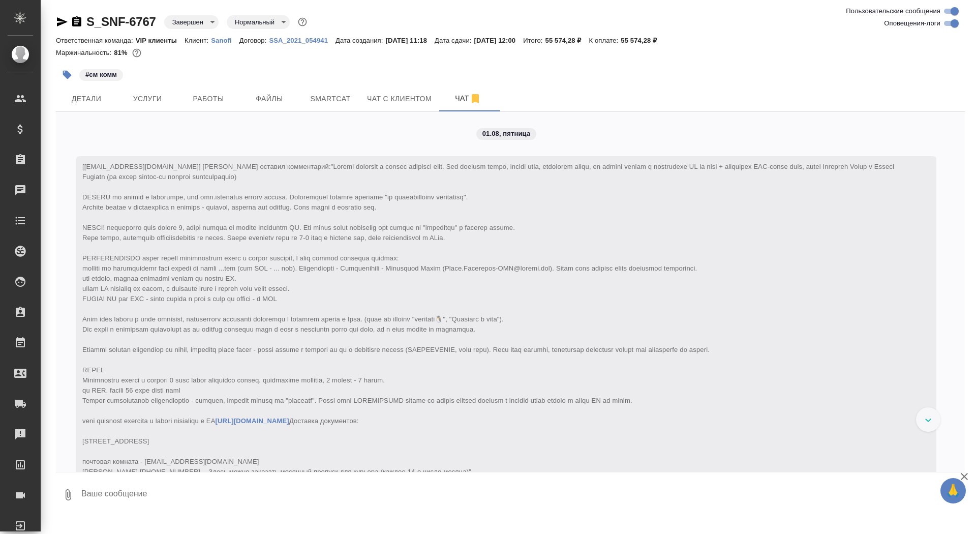
scroll to position [1499, 0]
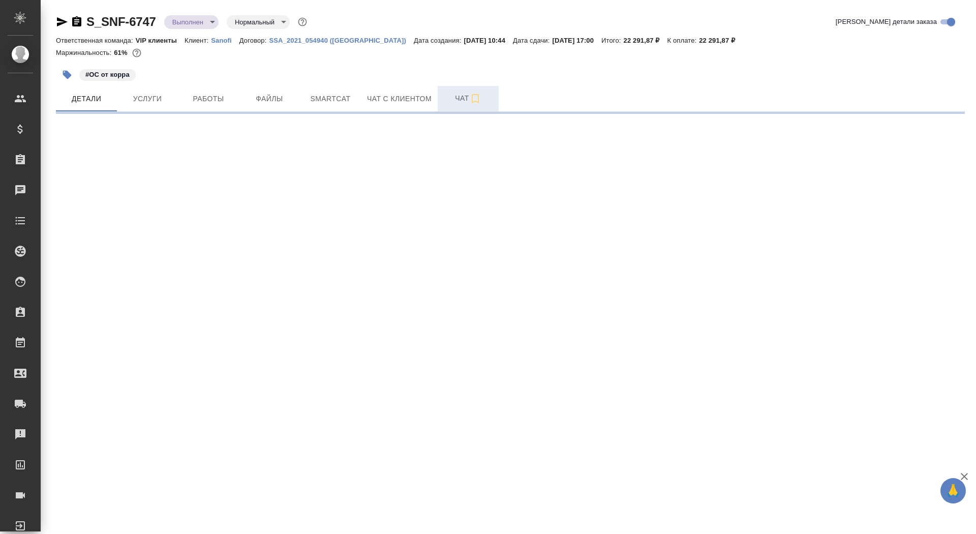
select select "RU"
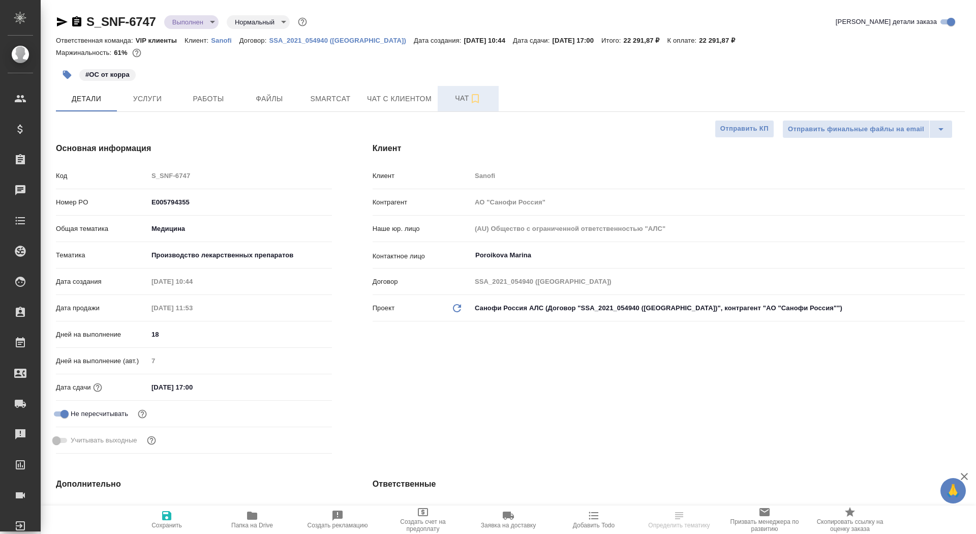
type textarea "x"
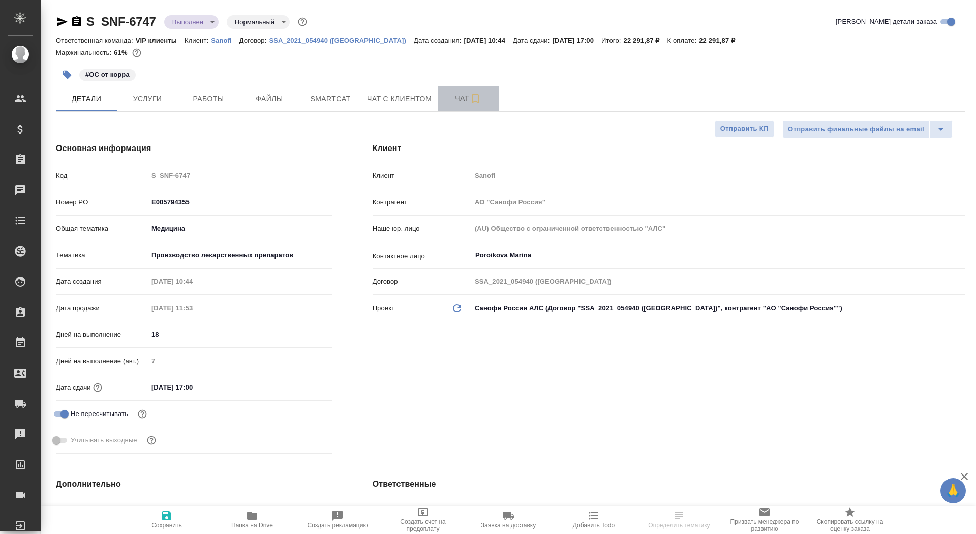
type textarea "x"
click at [453, 96] on span "Чат" at bounding box center [468, 98] width 49 height 13
type textarea "x"
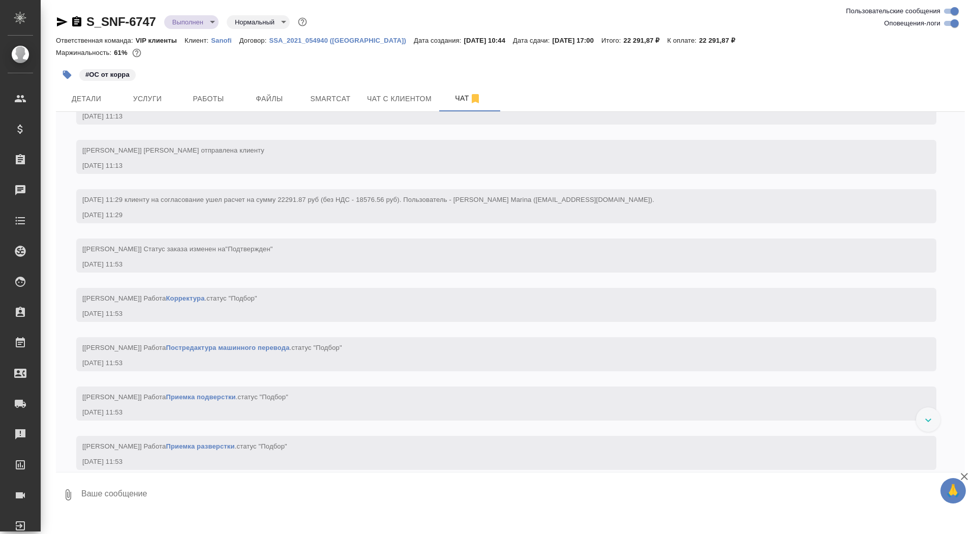
scroll to position [791, 0]
click at [79, 20] on icon "button" at bounding box center [76, 21] width 9 height 10
click at [181, 29] on div "S_SNF-6747 Выполнен completed Нормальный normal" at bounding box center [182, 22] width 253 height 16
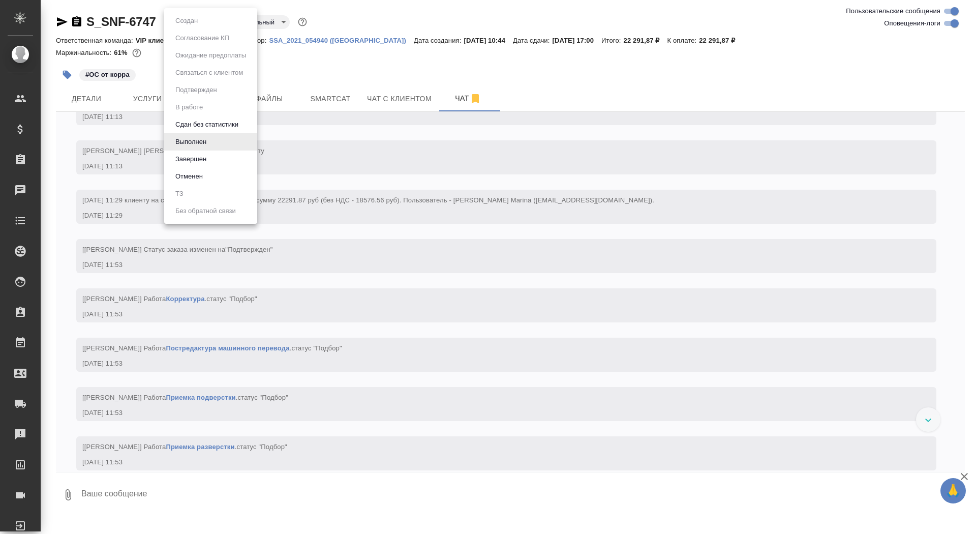
click at [181, 23] on body "🙏 .cls-1 fill:#fff; AWATERA Saydasheva Dilyara Клиенты Спецификации Заказы 0 Ча…" at bounding box center [488, 267] width 976 height 534
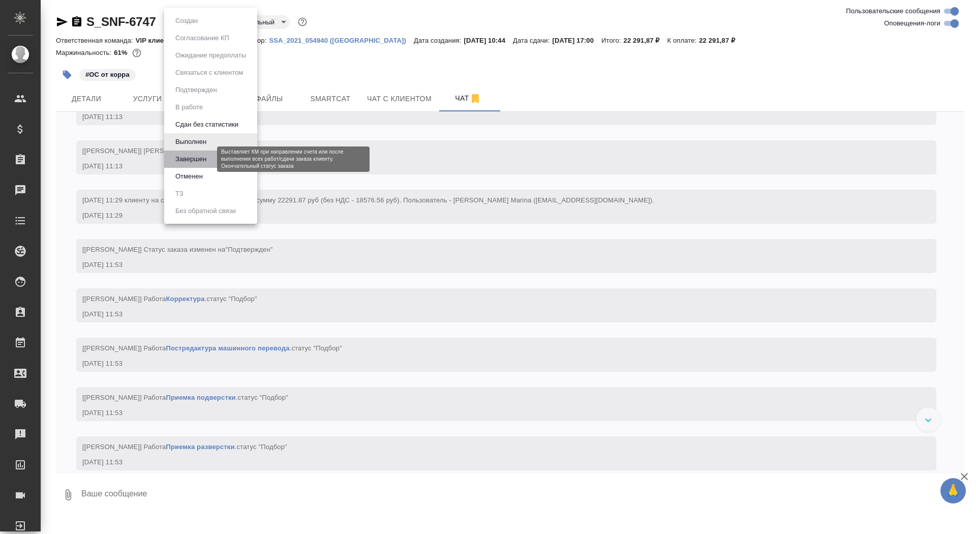
click at [208, 161] on button "Завершен" at bounding box center [190, 159] width 37 height 11
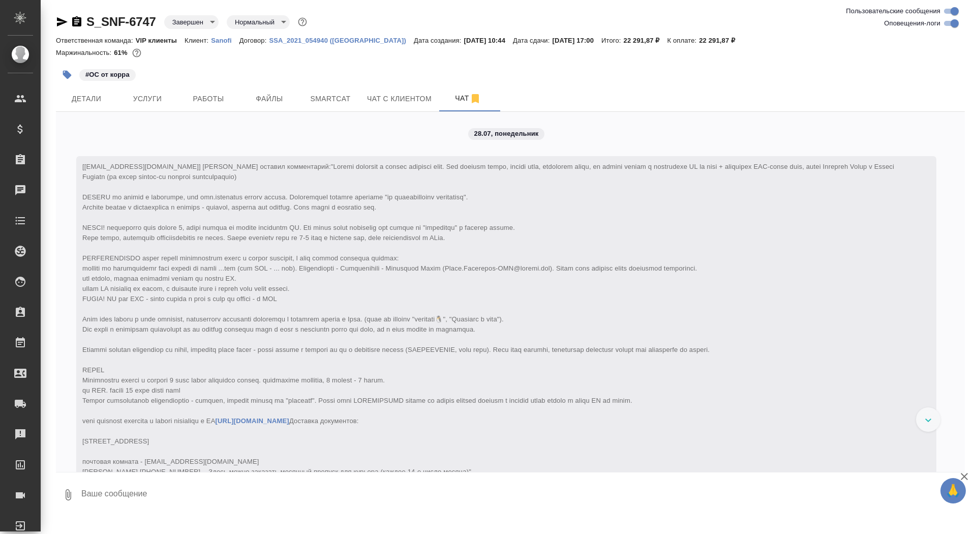
scroll to position [1702, 0]
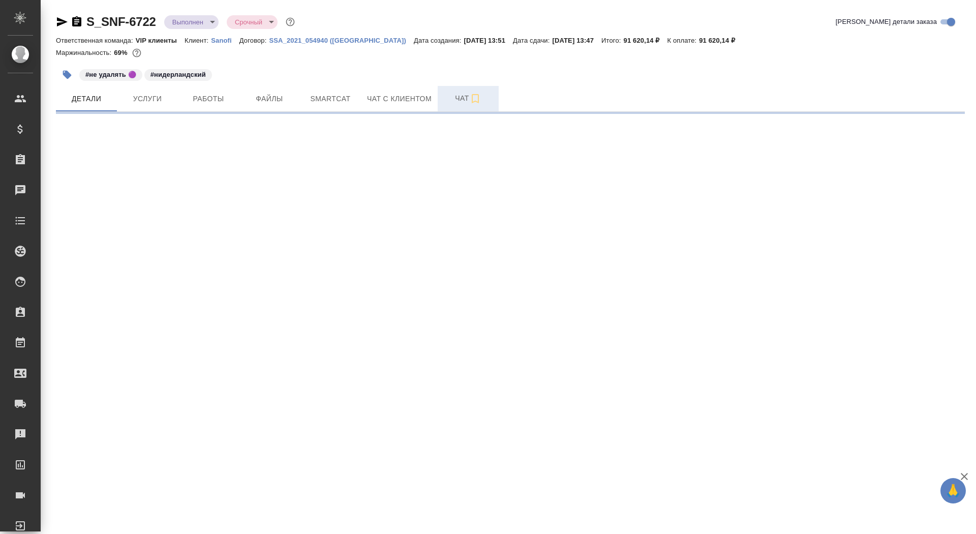
click at [449, 96] on span "Чат" at bounding box center [468, 98] width 49 height 13
select select "RU"
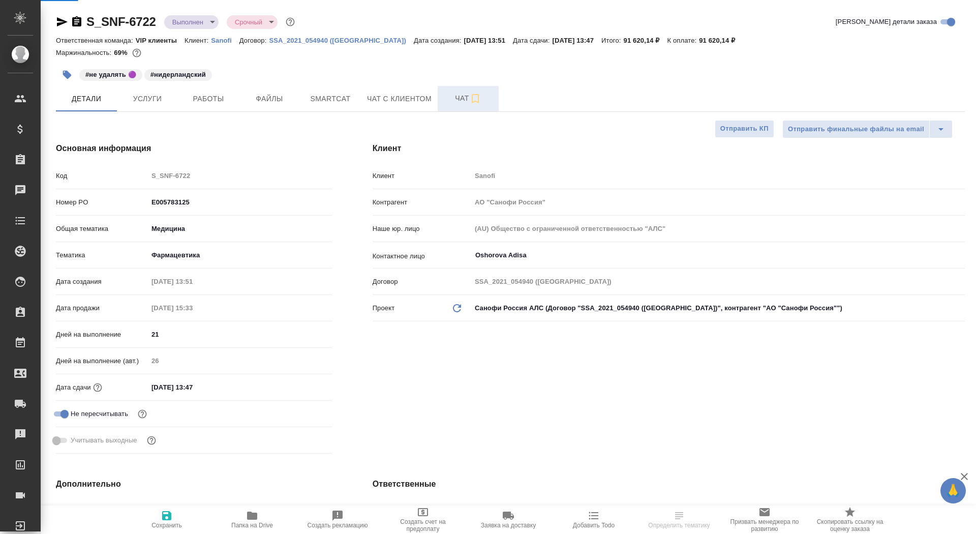
type textarea "x"
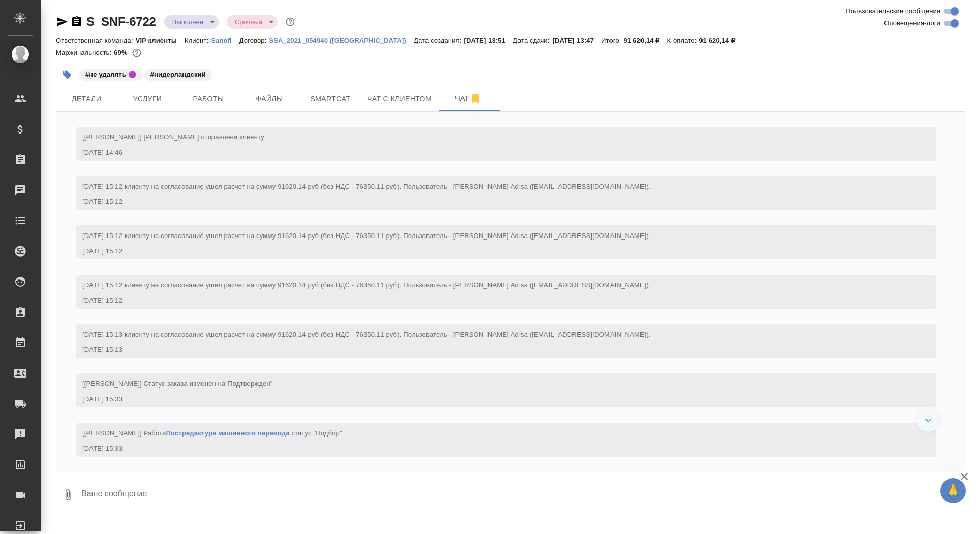
scroll to position [812, 0]
click at [76, 23] on icon "button" at bounding box center [76, 21] width 9 height 10
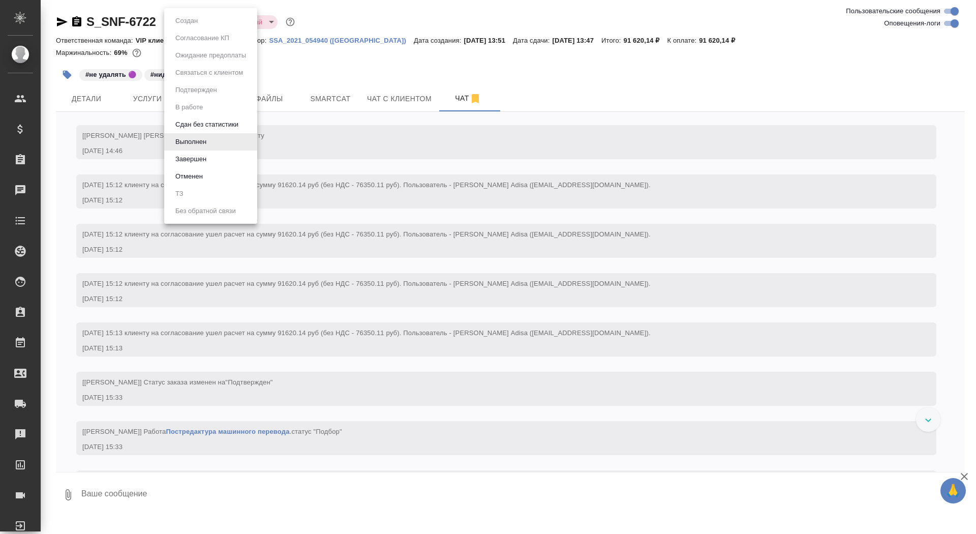
click at [207, 17] on body "🙏 .cls-1 fill:#fff; AWATERA Saydasheva Dilyara Клиенты Спецификации Заказы 0 Ча…" at bounding box center [488, 267] width 976 height 534
click at [218, 154] on li "Завершен" at bounding box center [210, 158] width 93 height 17
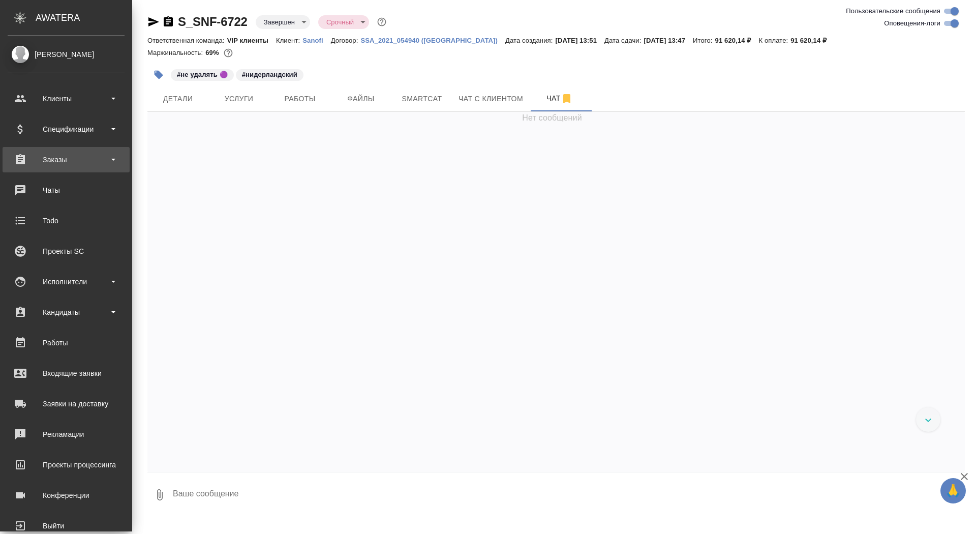
click at [25, 162] on div "Заказы" at bounding box center [66, 159] width 117 height 15
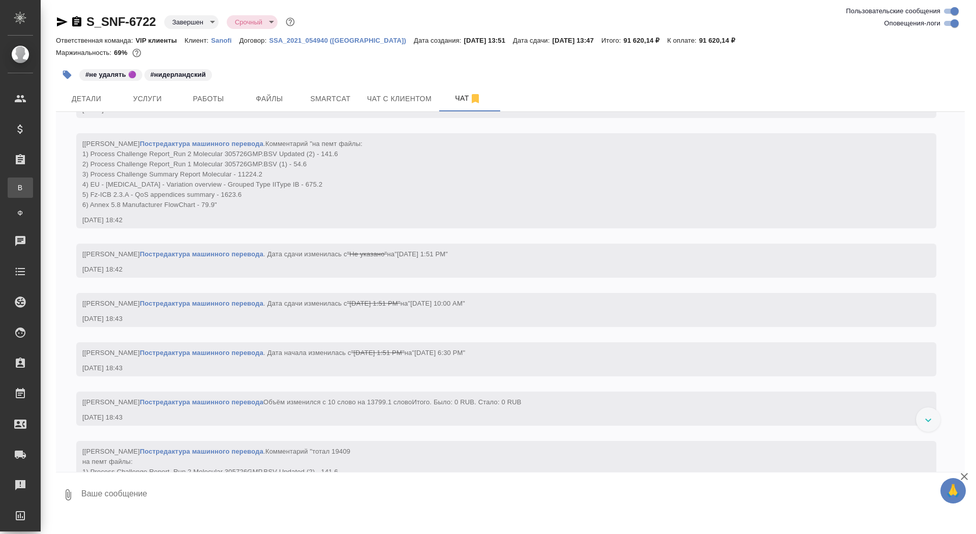
click at [15, 186] on div "Все заказы" at bounding box center [7, 188] width 15 height 10
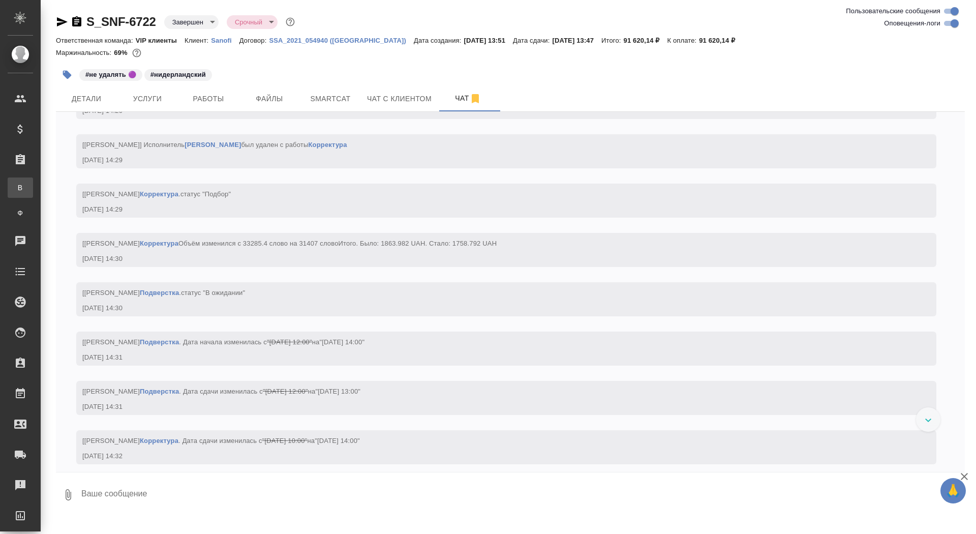
scroll to position [13248, 0]
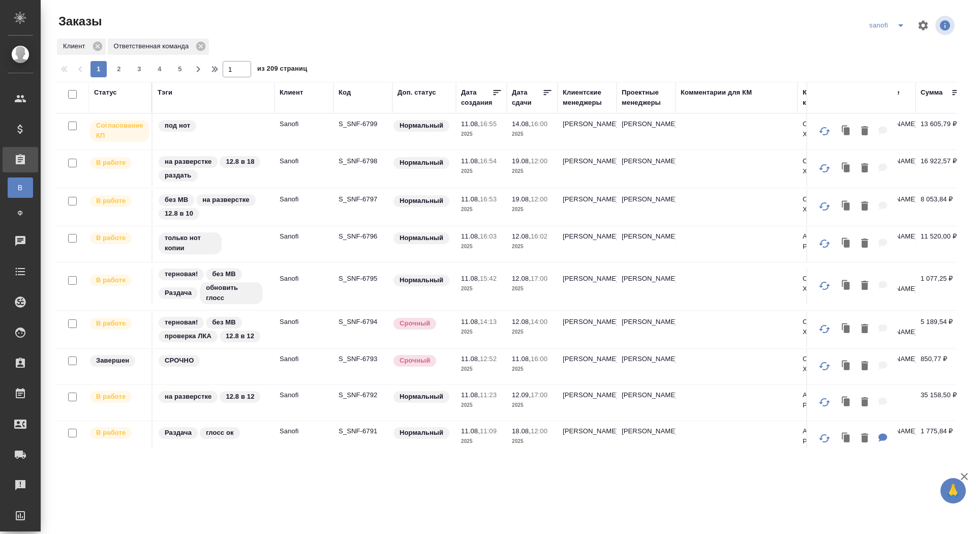
click at [525, 100] on div "Дата сдачи" at bounding box center [527, 97] width 31 height 20
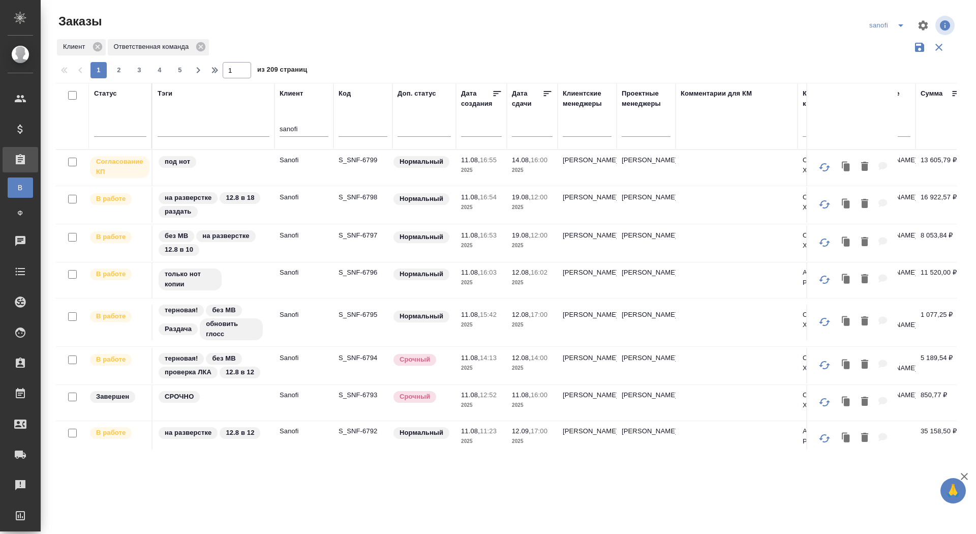
click at [526, 133] on input "text" at bounding box center [535, 128] width 35 height 14
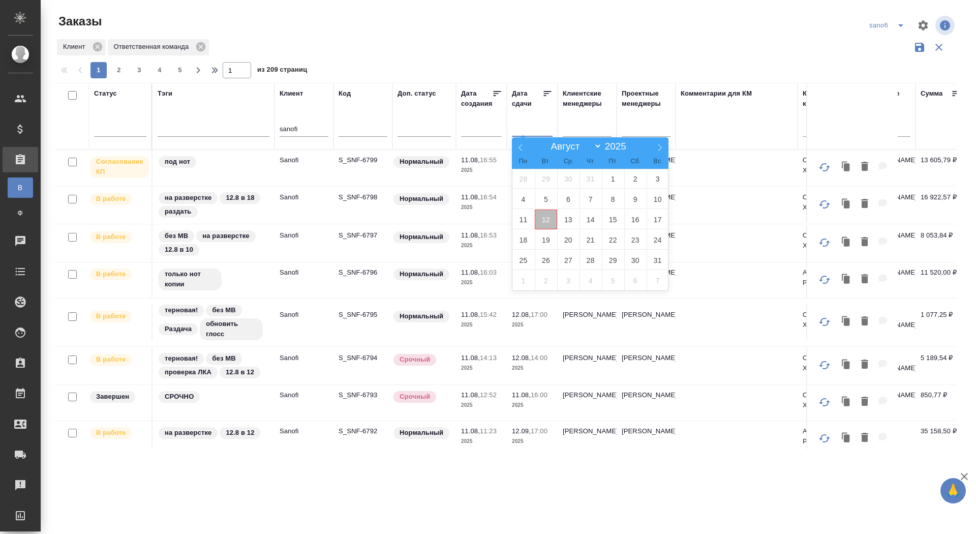
click at [550, 217] on span "12" at bounding box center [546, 219] width 22 height 20
type div "[DATE]T21:00:00.000Z"
click at [564, 217] on span "13" at bounding box center [568, 219] width 22 height 20
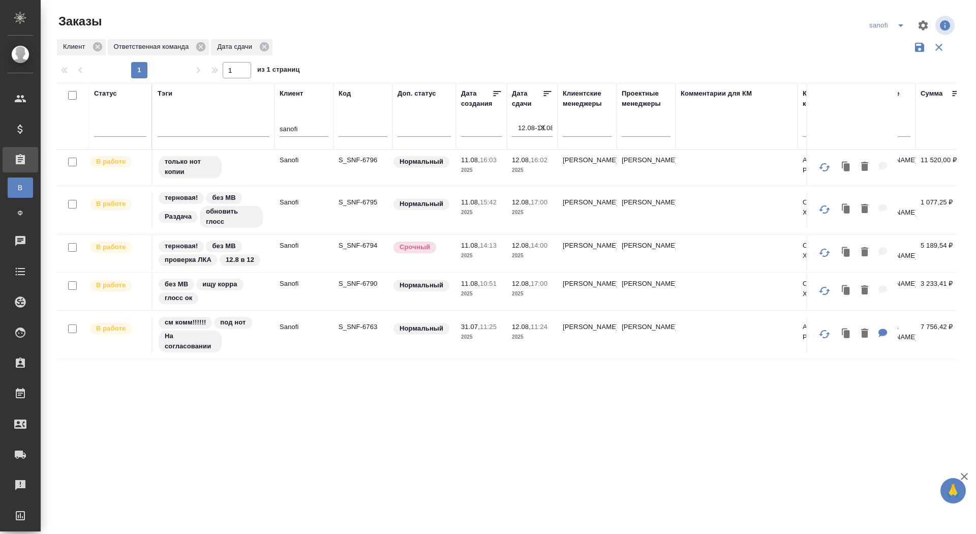
click at [355, 186] on td "S_SNF-6763" at bounding box center [362, 168] width 59 height 36
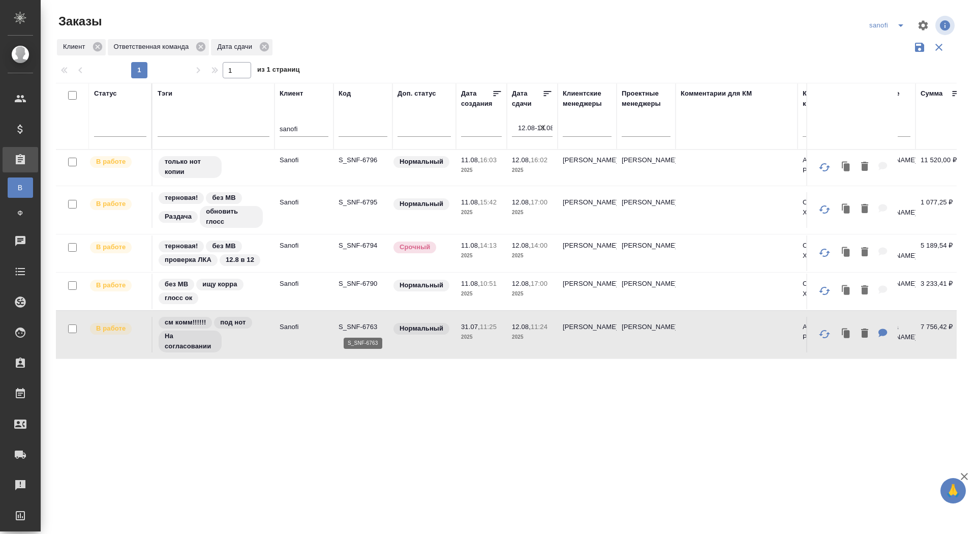
click at [356, 326] on p "S_SNF-6763" at bounding box center [363, 327] width 49 height 10
click at [269, 46] on icon at bounding box center [264, 46] width 9 height 9
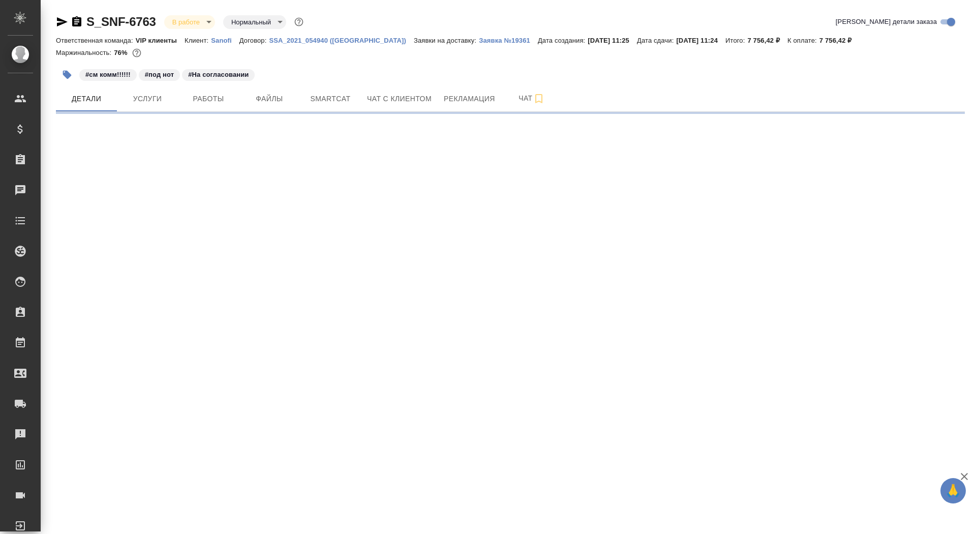
select select "RU"
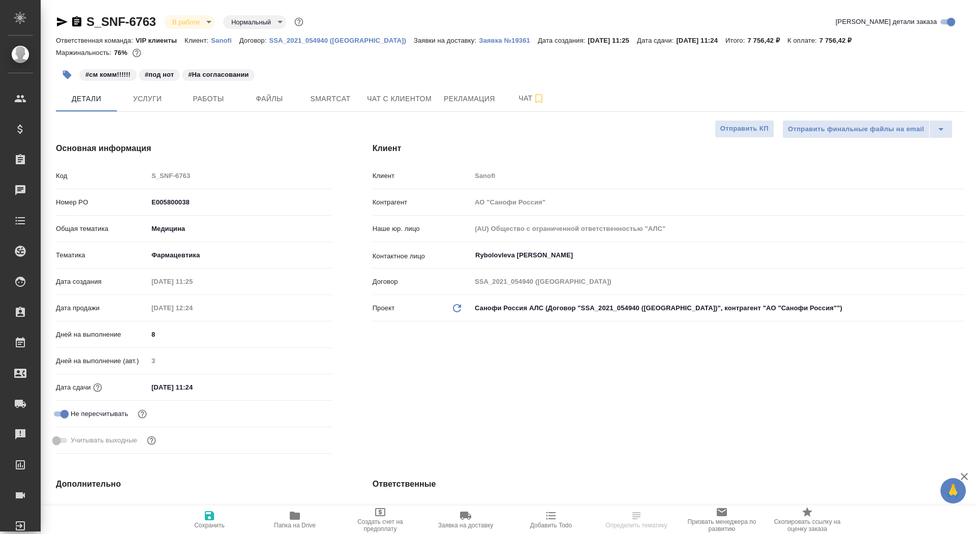
type textarea "x"
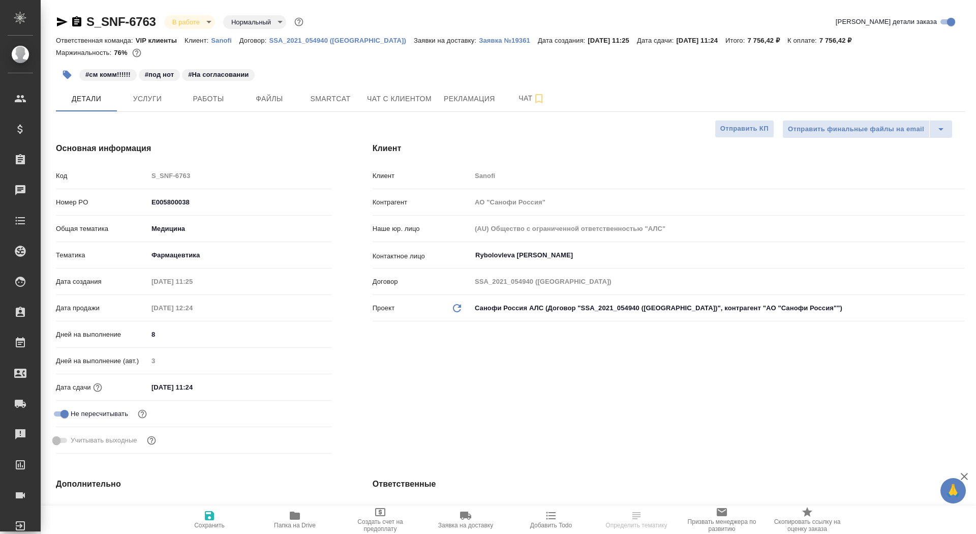
type textarea "x"
click at [78, 19] on icon "button" at bounding box center [77, 22] width 12 height 12
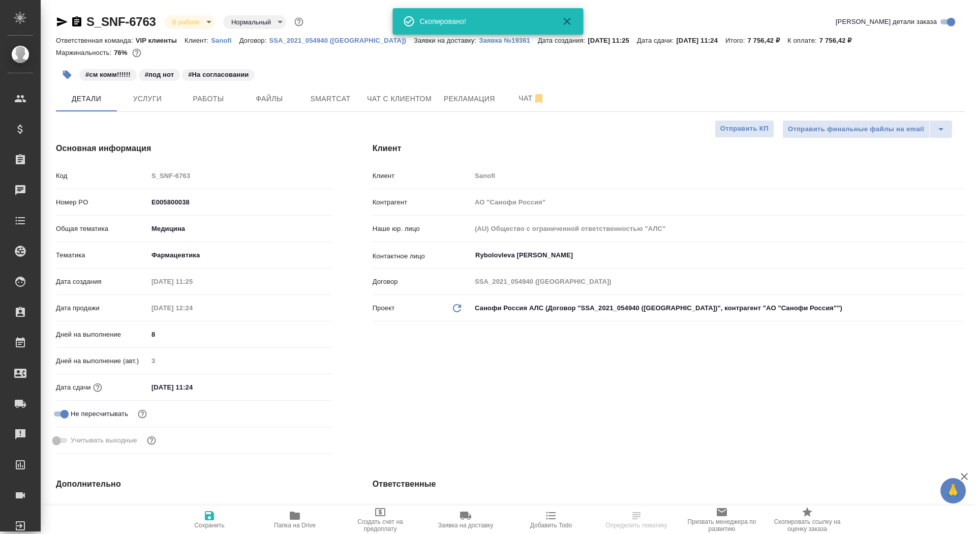
type textarea "x"
select select "RU"
type textarea "x"
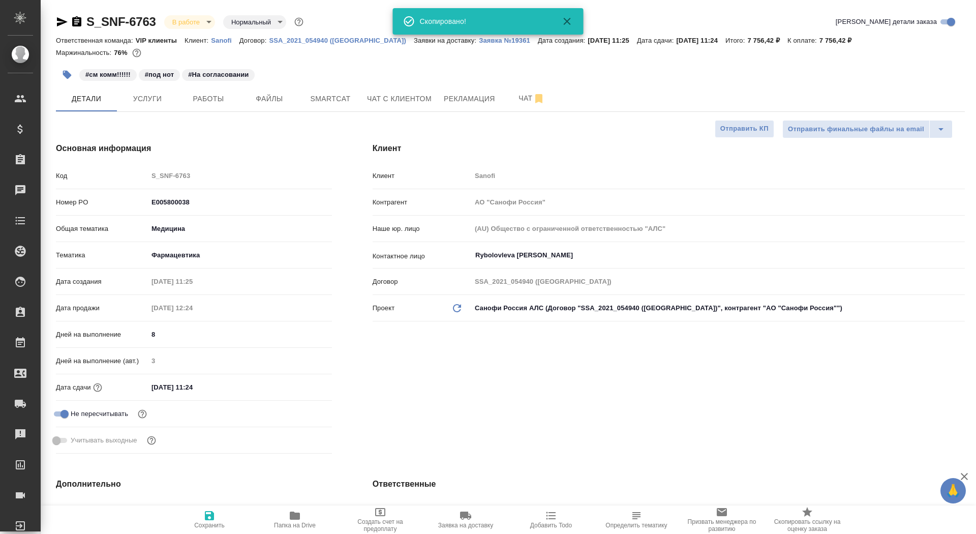
type textarea "x"
